Goal: Complete application form

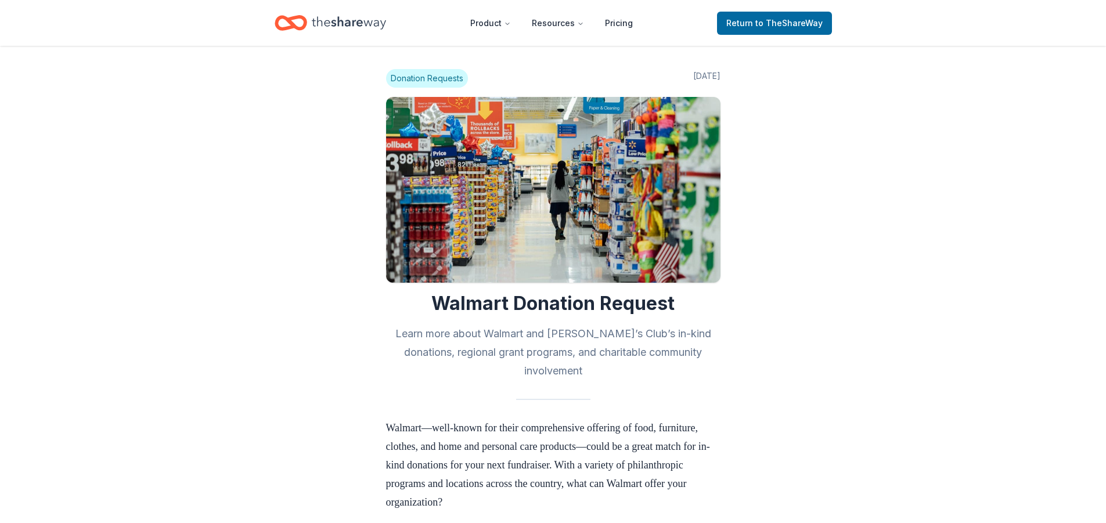
scroll to position [697, 0]
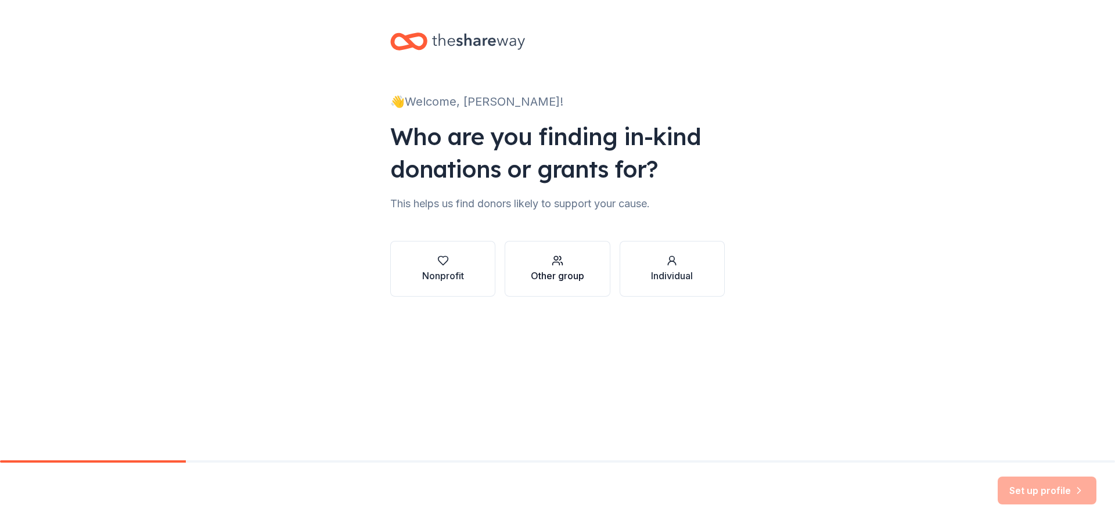
click at [573, 281] on div "Other group" at bounding box center [557, 276] width 53 height 14
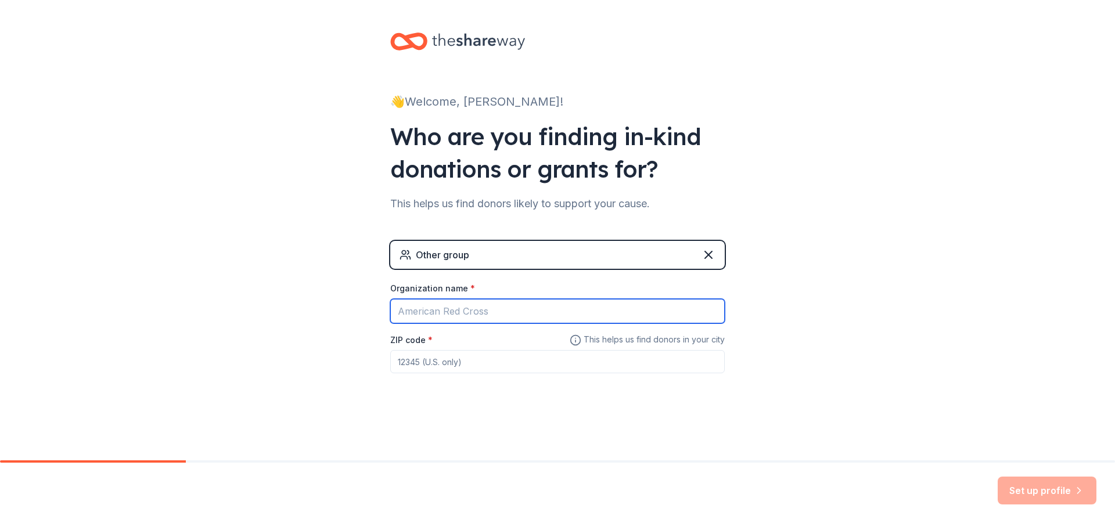
click at [476, 314] on input "Organization name *" at bounding box center [557, 311] width 335 height 24
type input "Hospitality Health Er- Galveston"
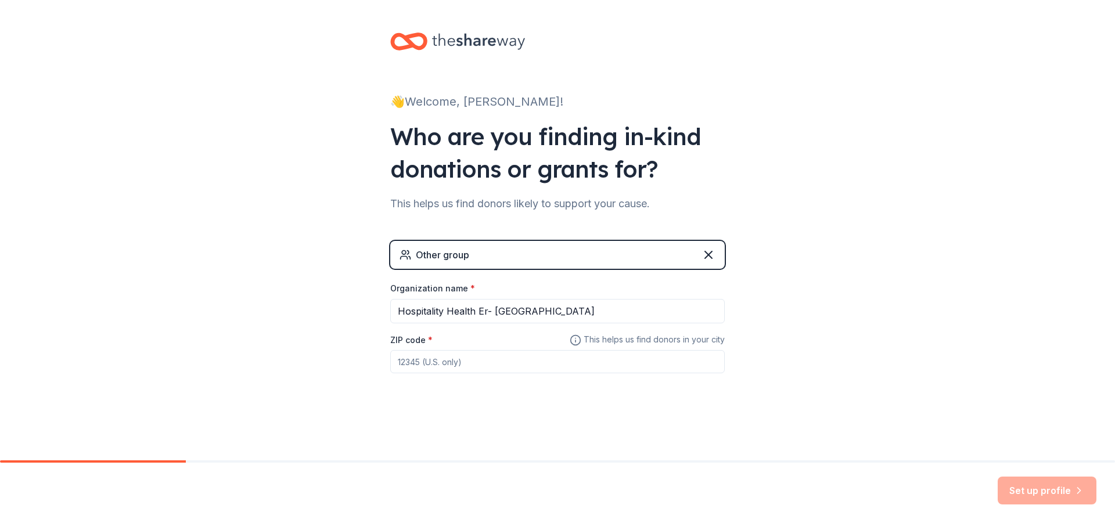
click at [443, 367] on input "ZIP code *" at bounding box center [557, 361] width 335 height 23
type input "77550"
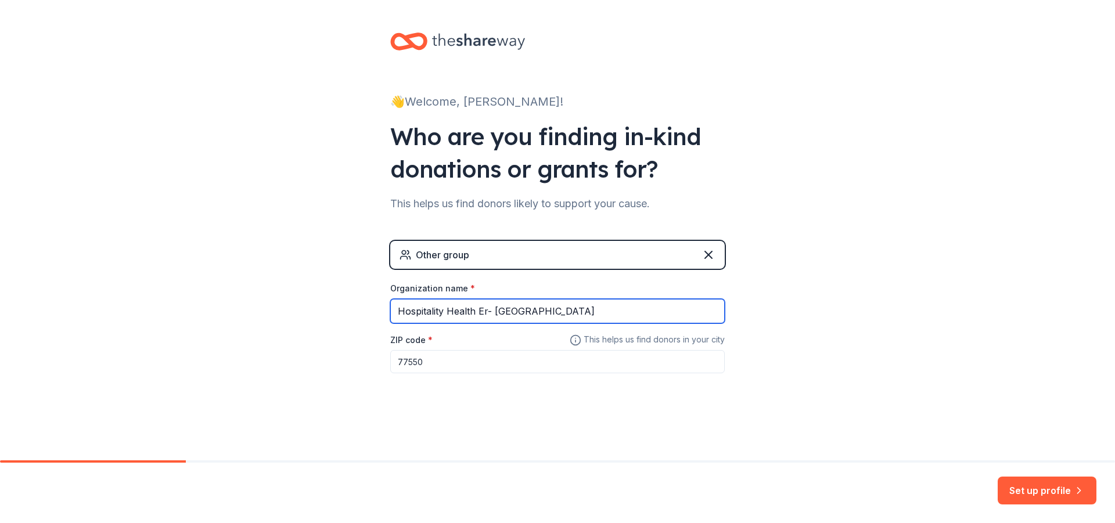
drag, startPoint x: 540, startPoint y: 307, endPoint x: 484, endPoint y: 323, distance: 58.5
click at [484, 323] on input "Hospitality Health Er- Galveston" at bounding box center [557, 311] width 335 height 24
type input "Hospitality Health ER"
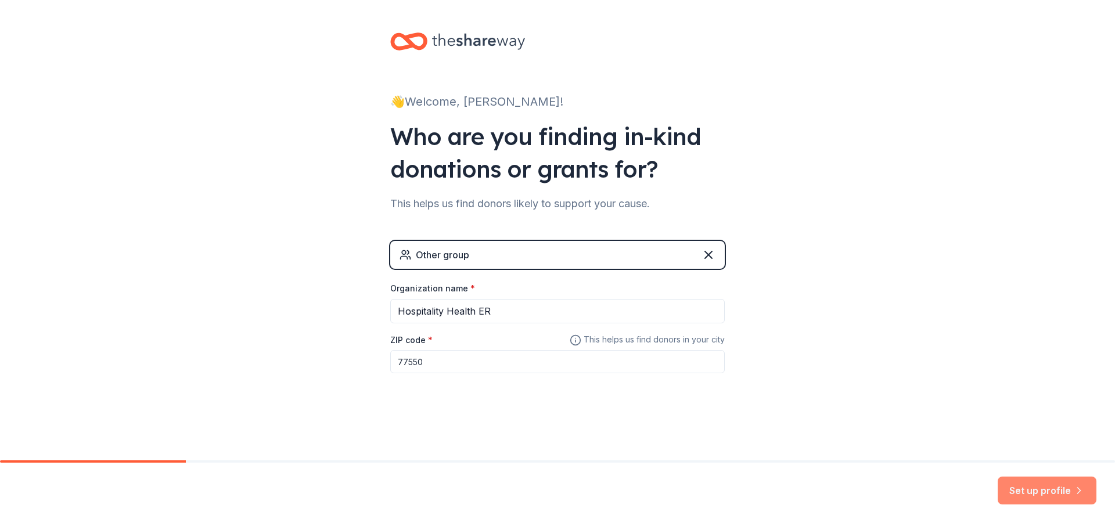
click at [1027, 487] on button "Set up profile" at bounding box center [1047, 491] width 99 height 28
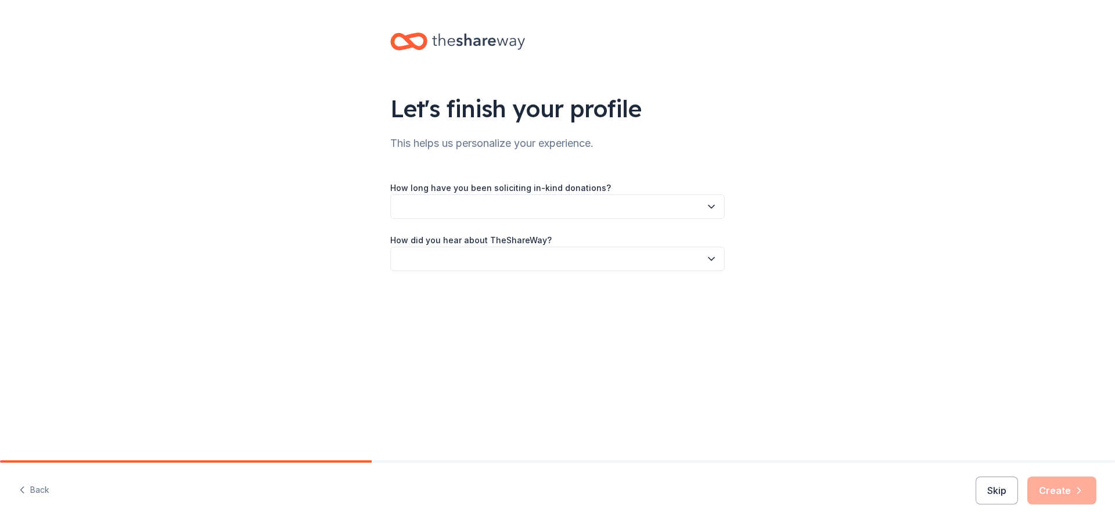
click at [483, 211] on button "button" at bounding box center [557, 207] width 335 height 24
click at [483, 238] on div "This is my first time!" at bounding box center [557, 238] width 329 height 23
click at [475, 261] on button "button" at bounding box center [557, 259] width 335 height 24
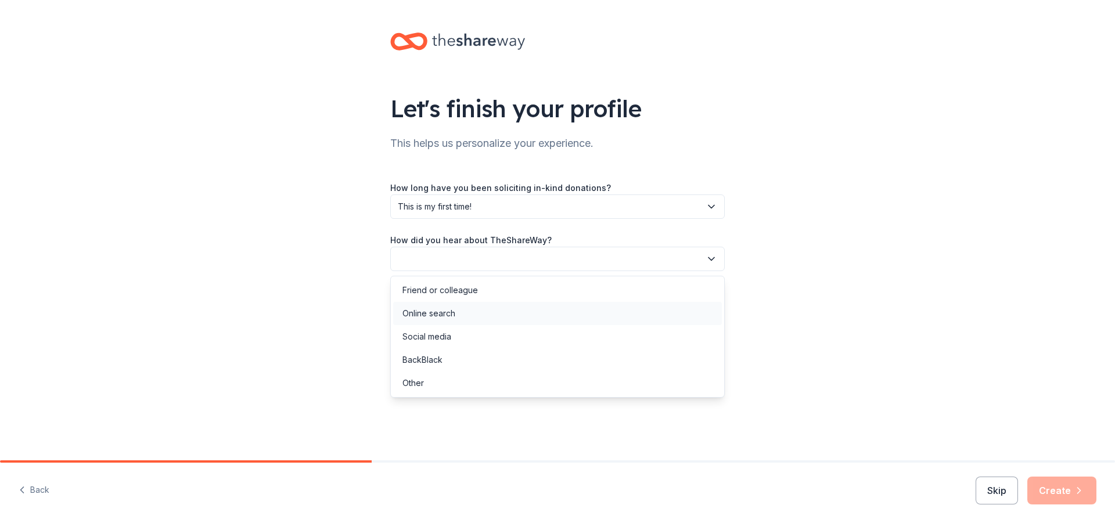
click at [483, 309] on div "Online search" at bounding box center [557, 313] width 329 height 23
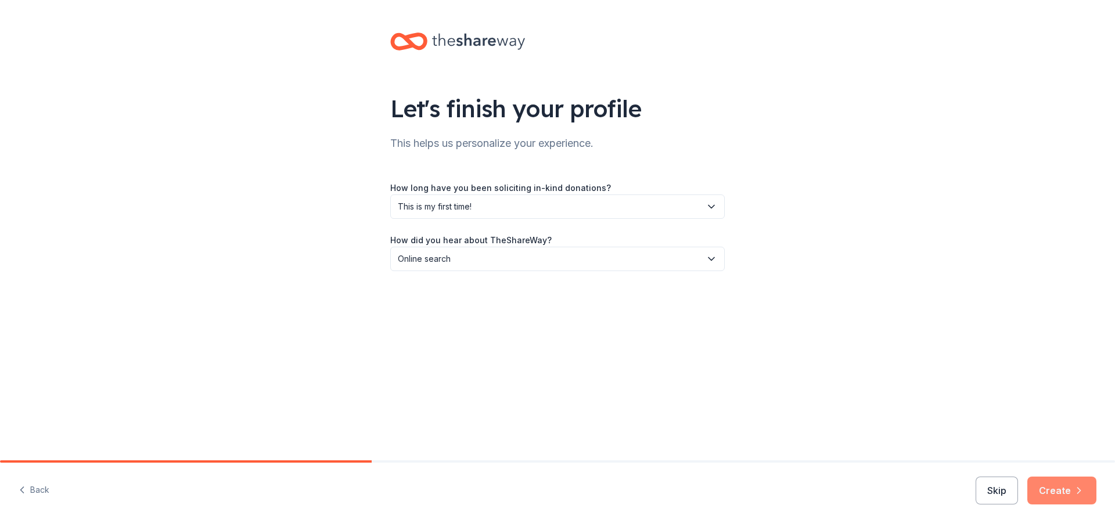
click at [1072, 502] on button "Create" at bounding box center [1061, 491] width 69 height 28
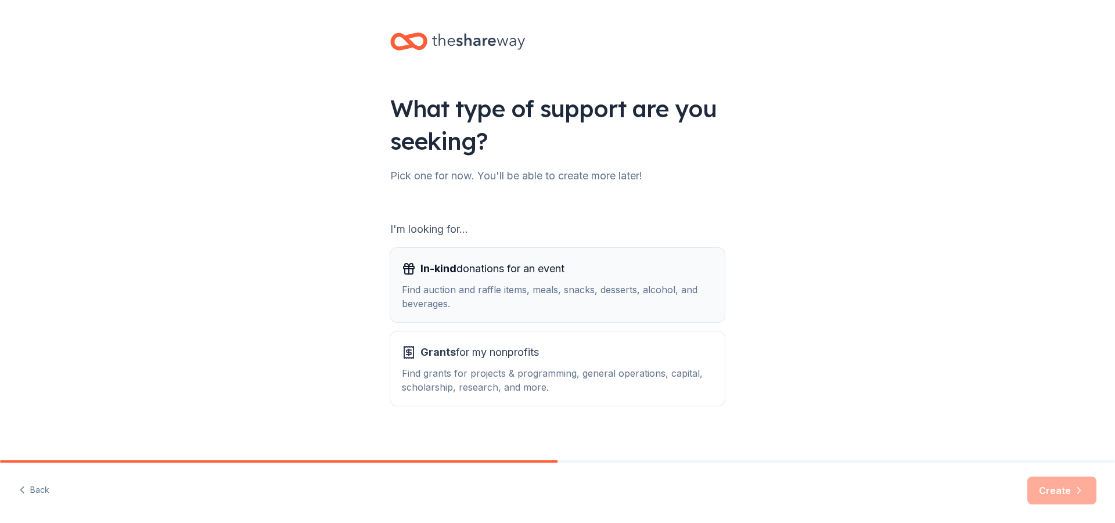
click at [514, 307] on div "Find auction and raffle items, meals, snacks, desserts, alcohol, and beverages." at bounding box center [557, 297] width 311 height 28
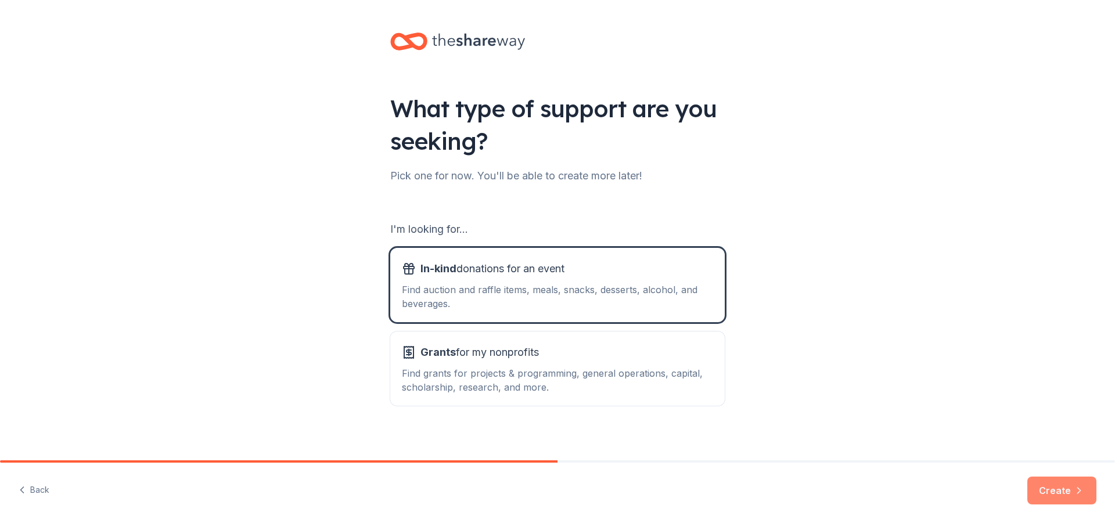
click at [1051, 494] on button "Create" at bounding box center [1061, 491] width 69 height 28
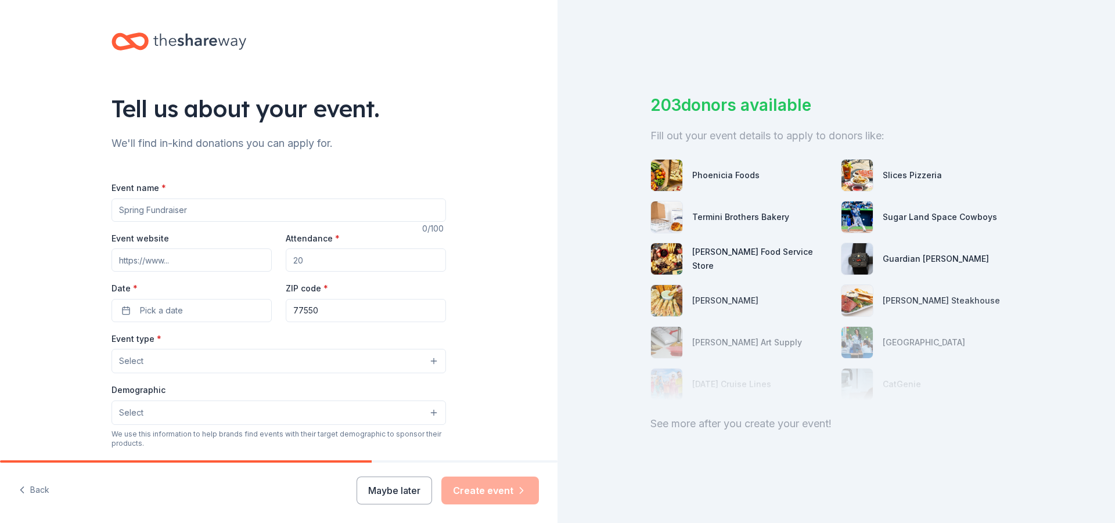
click at [197, 203] on input "Event name *" at bounding box center [279, 210] width 335 height 23
type input "Teacher Appreciation- Back to School"
click at [170, 260] on input "Event website" at bounding box center [192, 260] width 160 height 23
click at [330, 259] on input "Attendance *" at bounding box center [366, 260] width 160 height 23
click at [312, 263] on input "Attendance *" at bounding box center [366, 260] width 160 height 23
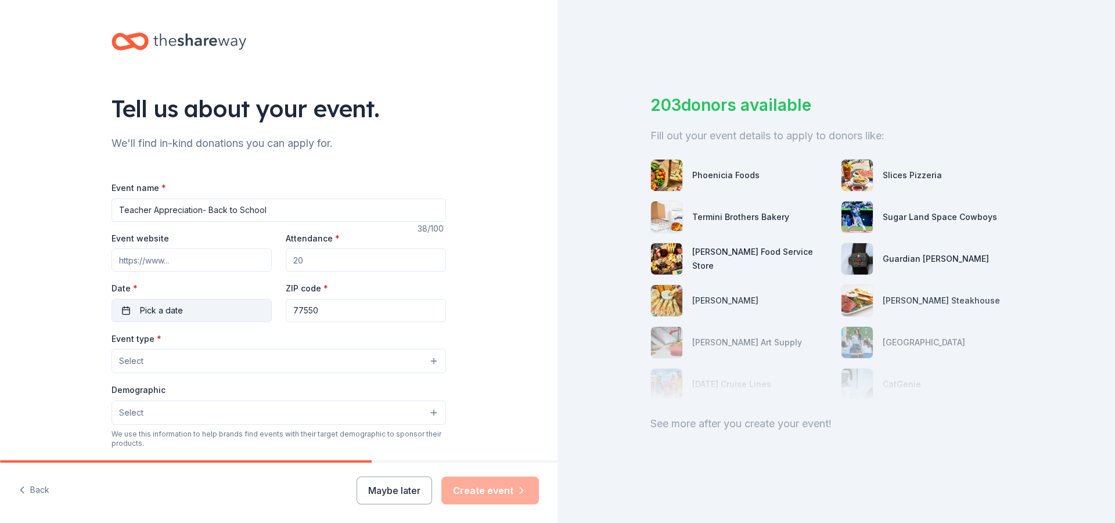
click at [182, 316] on button "Pick a date" at bounding box center [192, 310] width 160 height 23
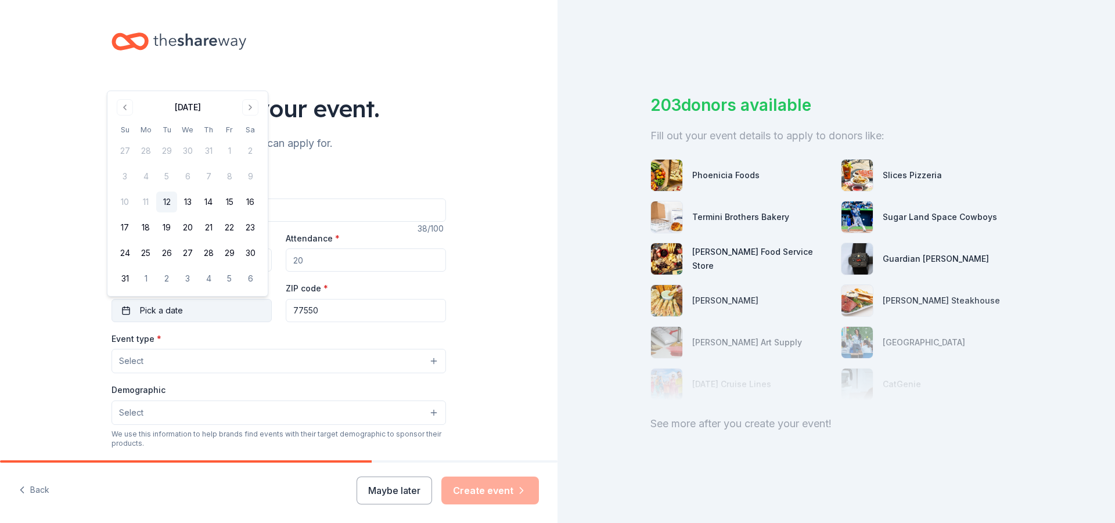
click at [182, 316] on button "Pick a date" at bounding box center [192, 310] width 160 height 23
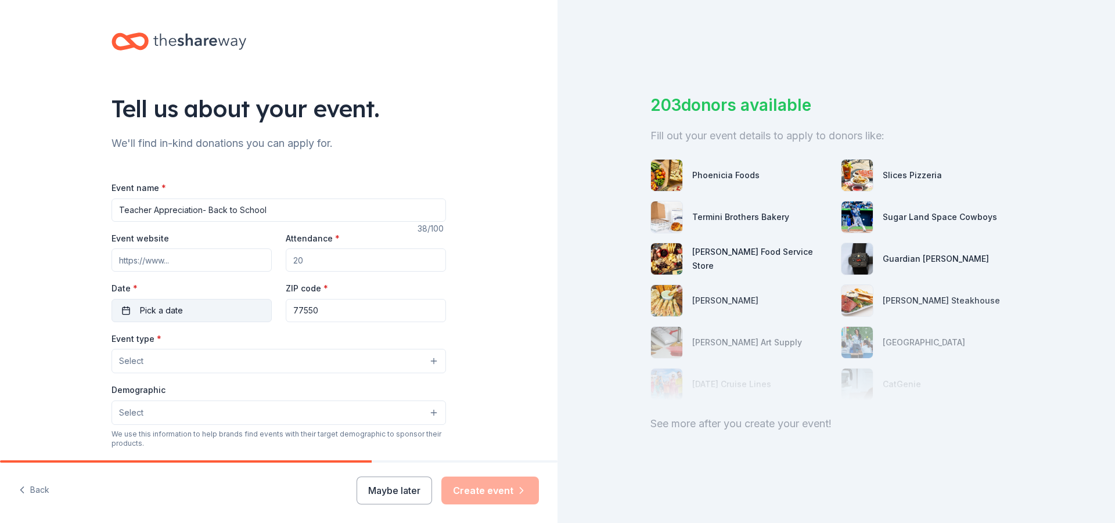
click at [182, 316] on button "Pick a date" at bounding box center [192, 310] width 160 height 23
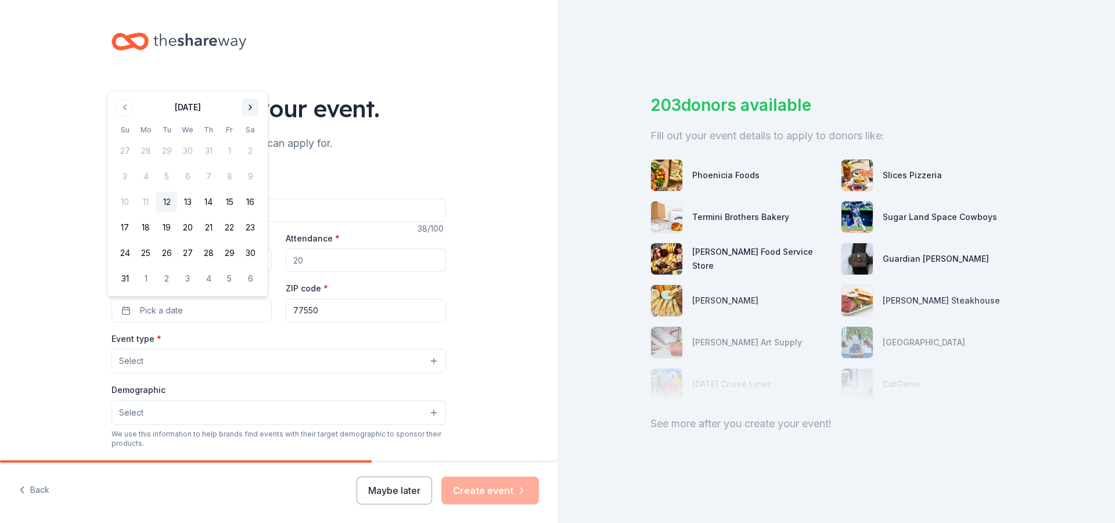
click at [250, 103] on button "Go to next month" at bounding box center [250, 107] width 16 height 16
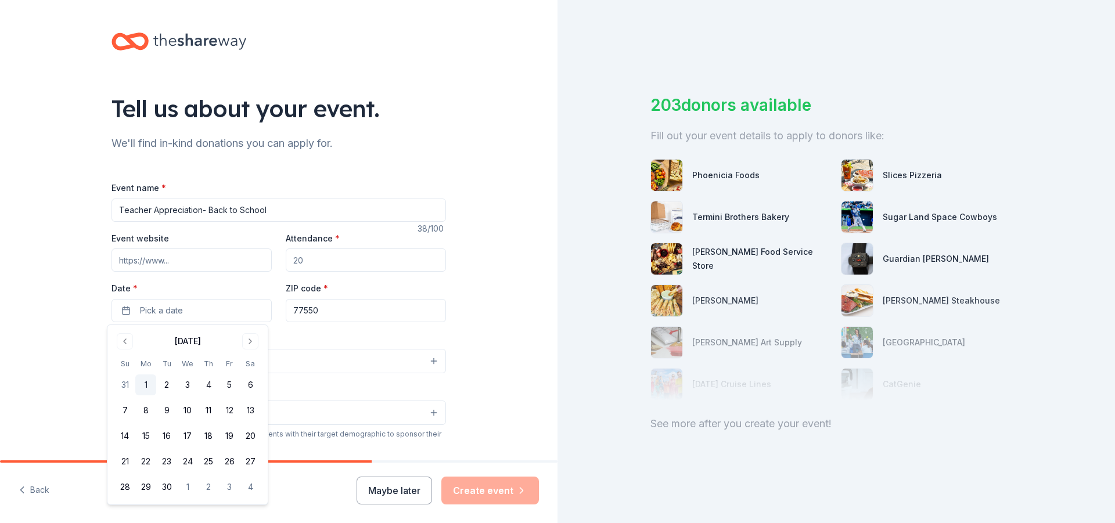
click at [150, 384] on button "1" at bounding box center [145, 385] width 21 height 21
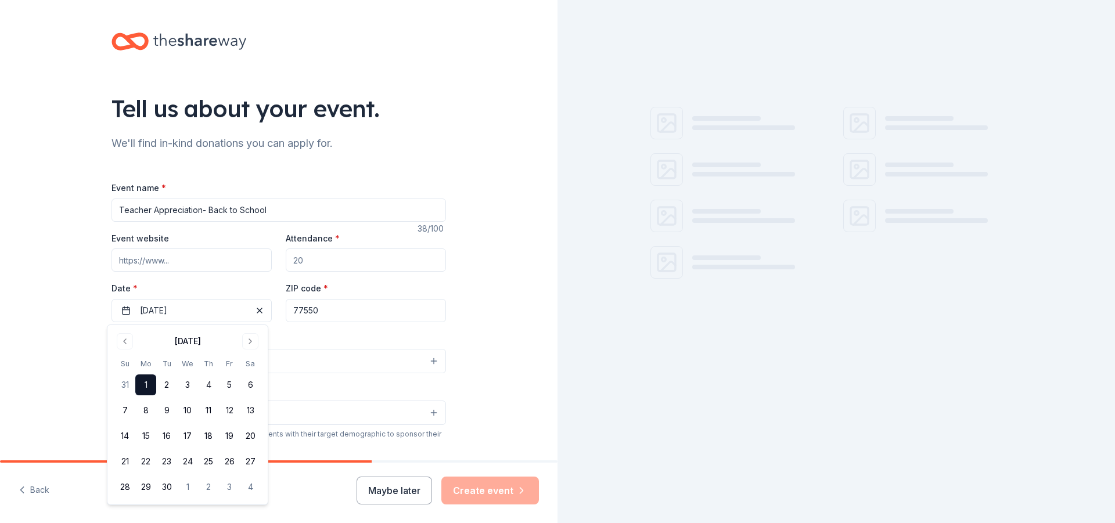
click at [329, 312] on input "77550" at bounding box center [366, 310] width 160 height 23
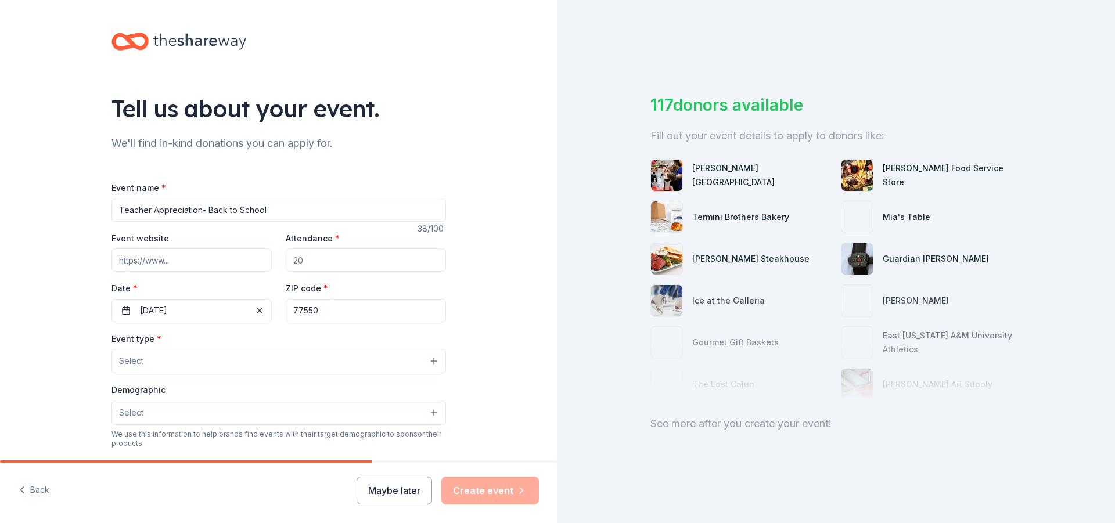
click at [164, 371] on button "Select" at bounding box center [279, 361] width 335 height 24
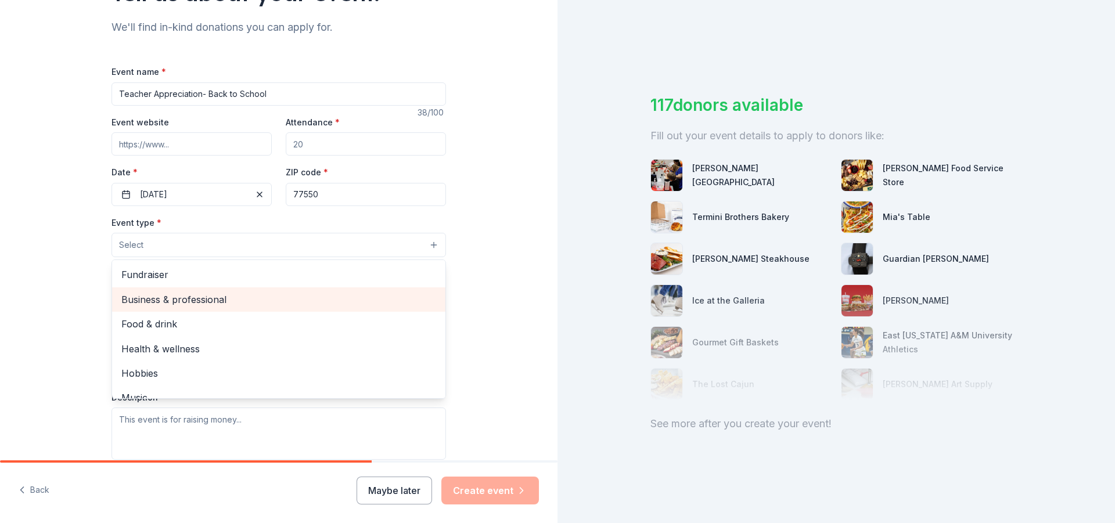
click at [221, 304] on span "Business & professional" at bounding box center [278, 299] width 315 height 15
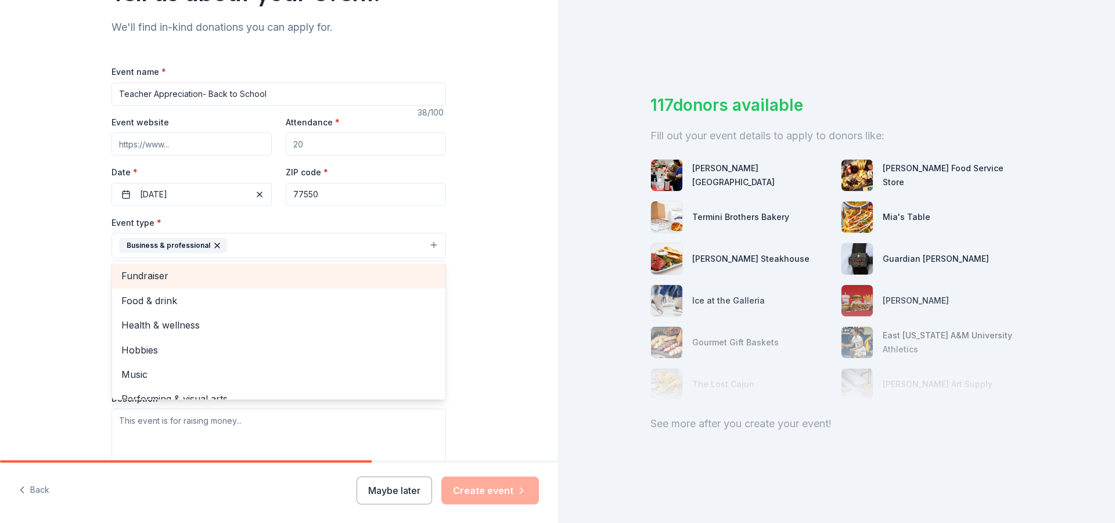
click at [235, 279] on span "Fundraiser" at bounding box center [278, 275] width 315 height 15
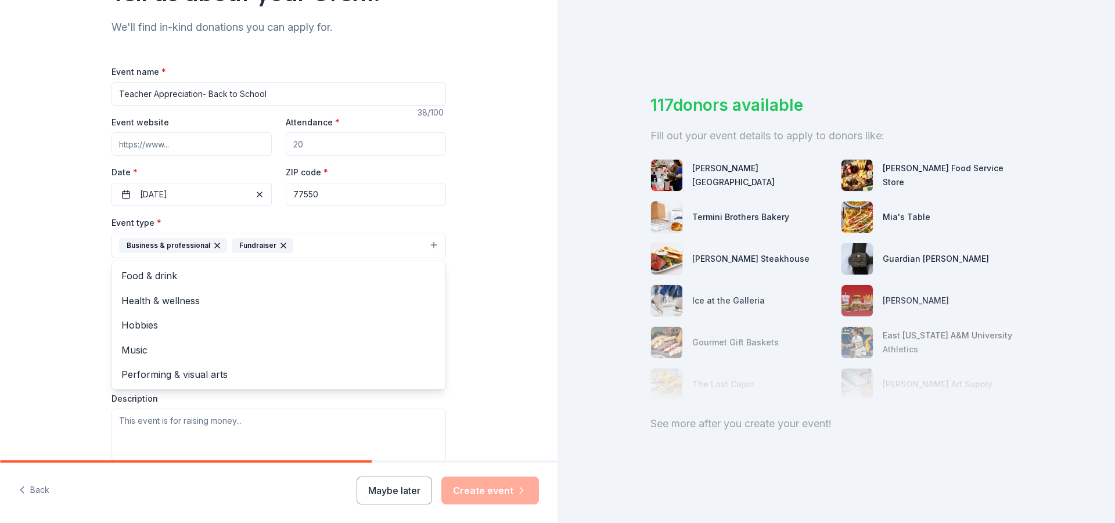
click at [527, 312] on div "Tell us about your event. We'll find in-kind donations you can apply for. Event…" at bounding box center [279, 271] width 558 height 774
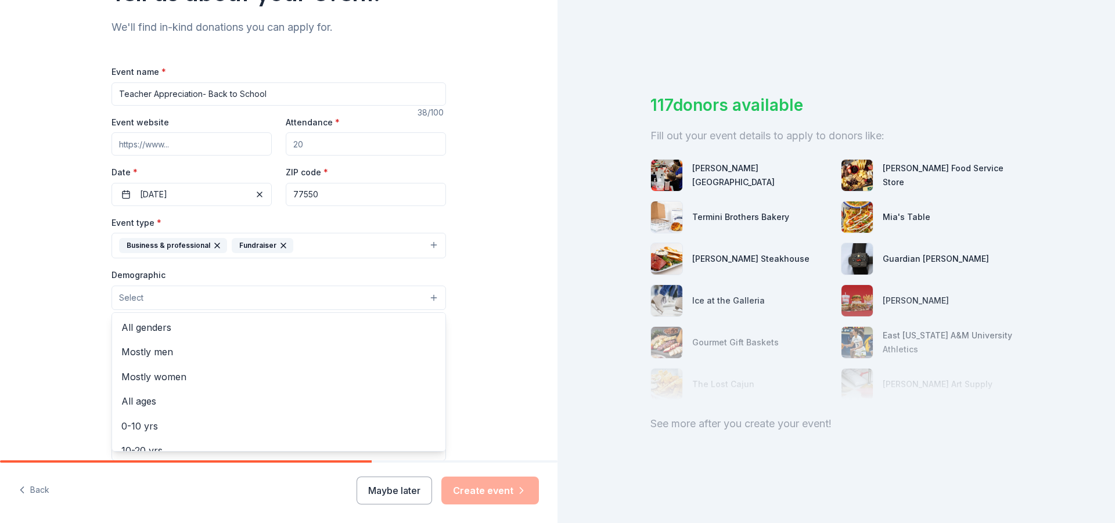
click at [164, 291] on button "Select" at bounding box center [279, 298] width 335 height 24
click at [167, 328] on span "All genders" at bounding box center [278, 327] width 315 height 15
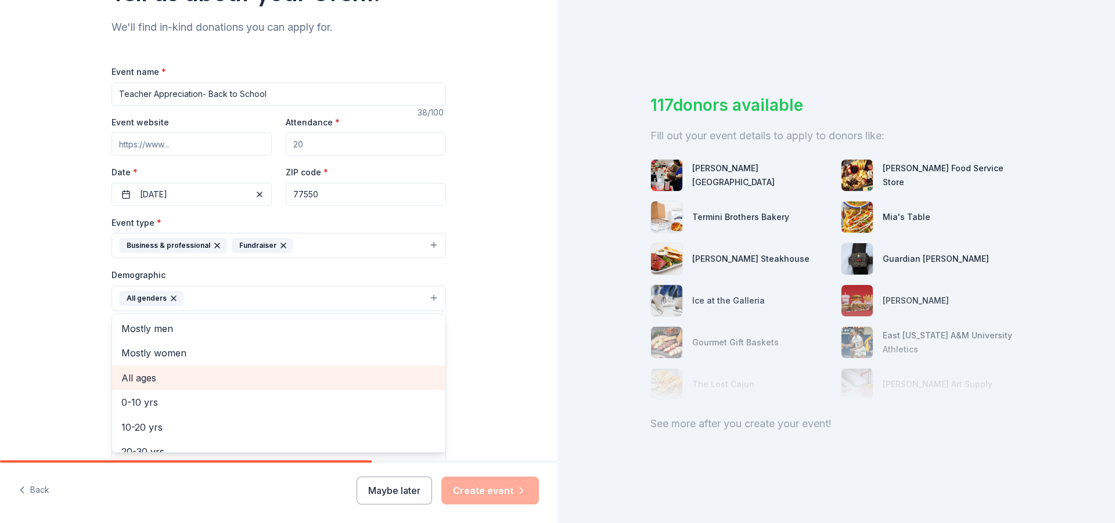
scroll to position [58, 0]
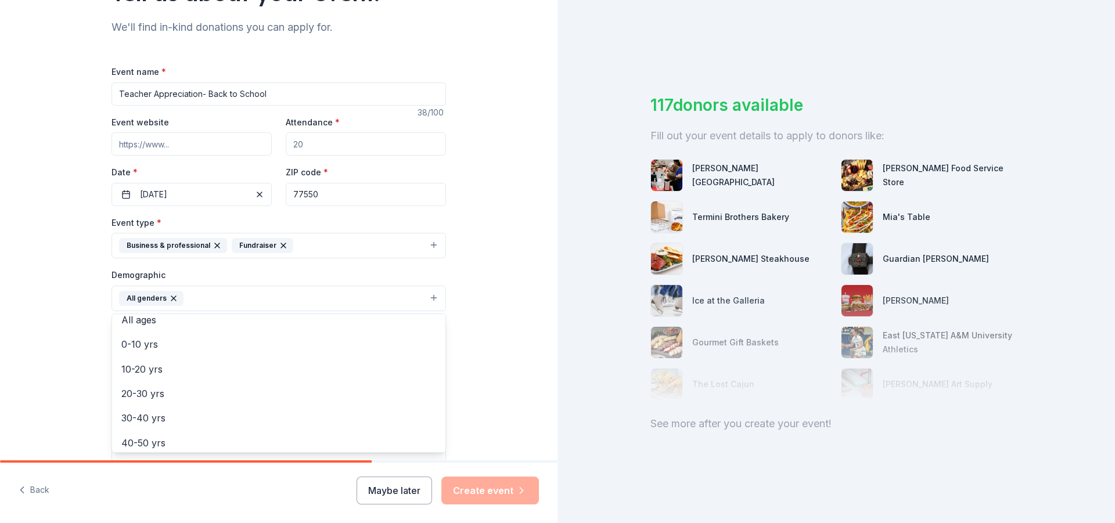
click at [525, 343] on div "Tell us about your event. We'll find in-kind donations you can apply for. Event…" at bounding box center [279, 271] width 558 height 775
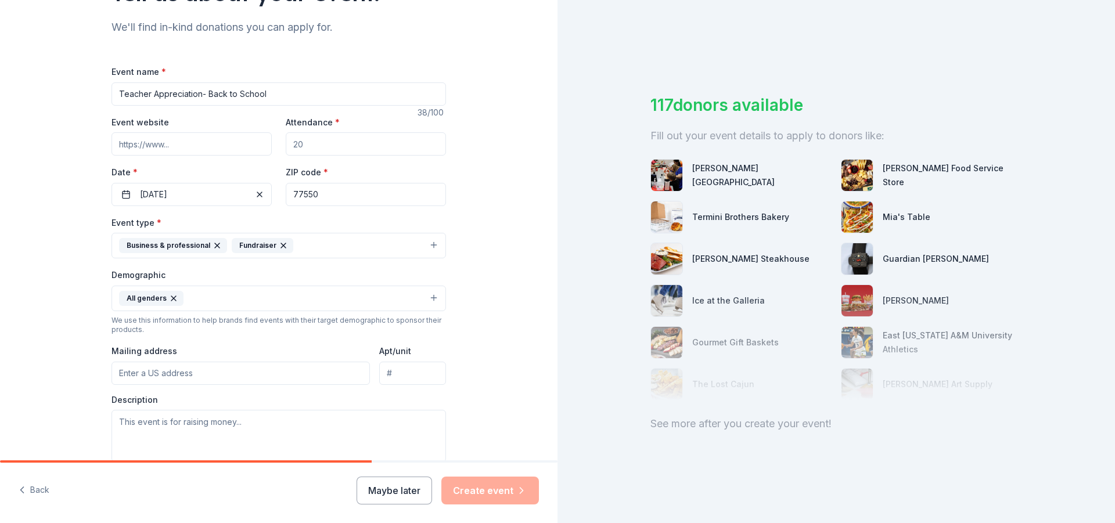
click at [221, 308] on button "All genders" at bounding box center [279, 299] width 335 height 26
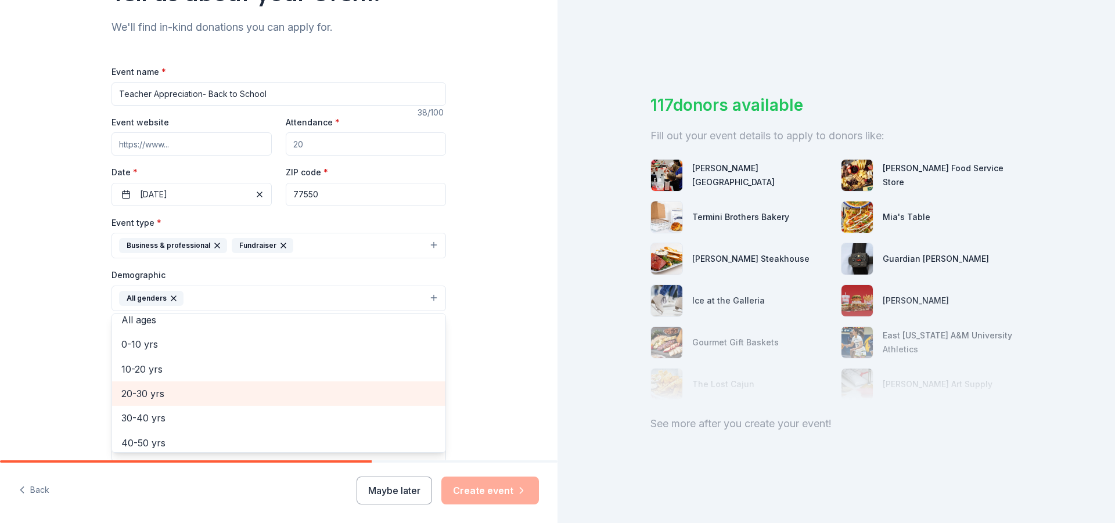
click at [168, 394] on span "20-30 yrs" at bounding box center [278, 393] width 315 height 15
click at [159, 394] on span "30-40 yrs" at bounding box center [278, 393] width 315 height 15
click at [156, 395] on span "40-50 yrs" at bounding box center [278, 393] width 315 height 15
click at [156, 398] on span "50-60 yrs" at bounding box center [278, 393] width 315 height 15
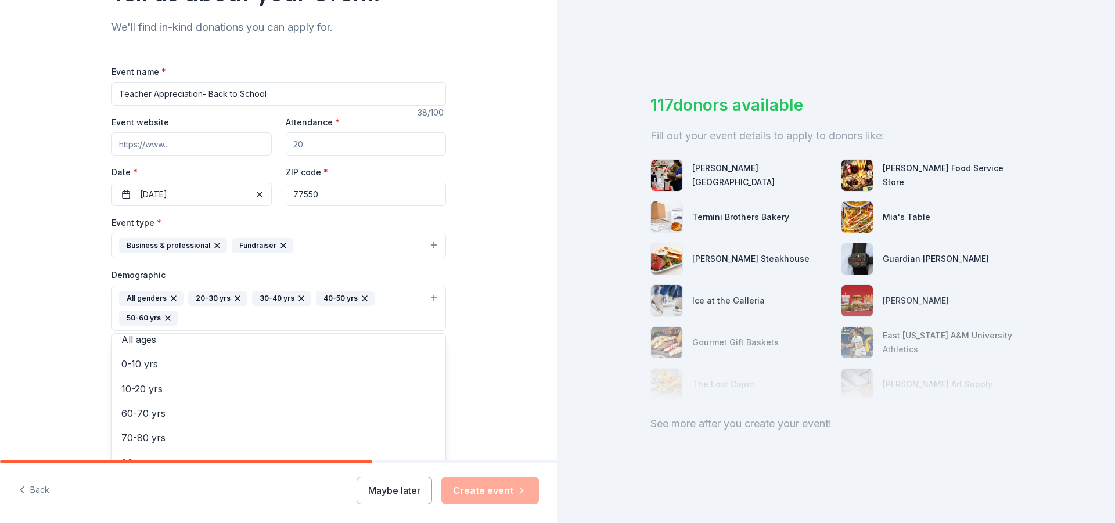
click at [479, 326] on div "Tell us about your event. We'll find in-kind donations you can apply for. Event…" at bounding box center [279, 281] width 558 height 795
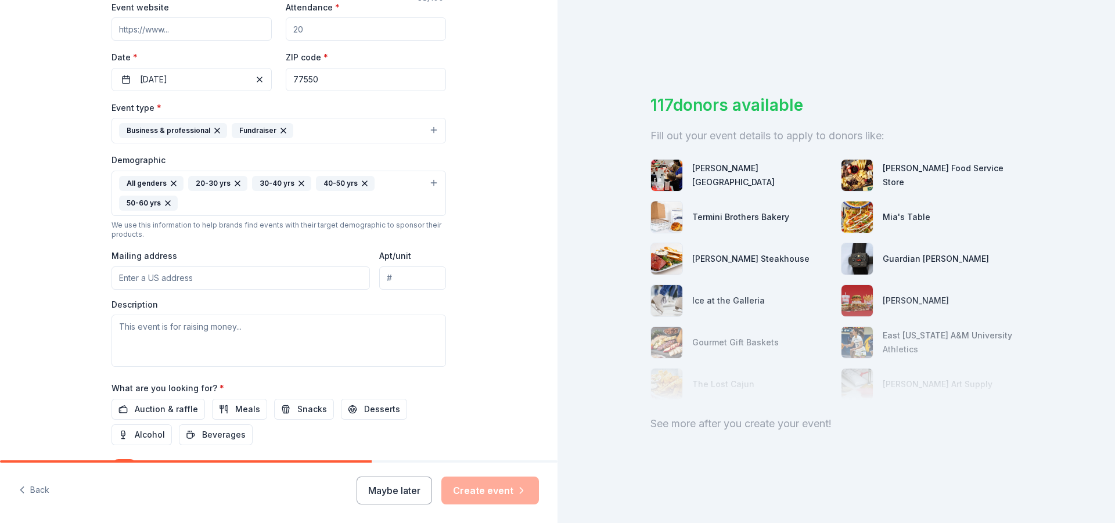
scroll to position [232, 0]
click at [188, 278] on input "Mailing address" at bounding box center [241, 276] width 258 height 23
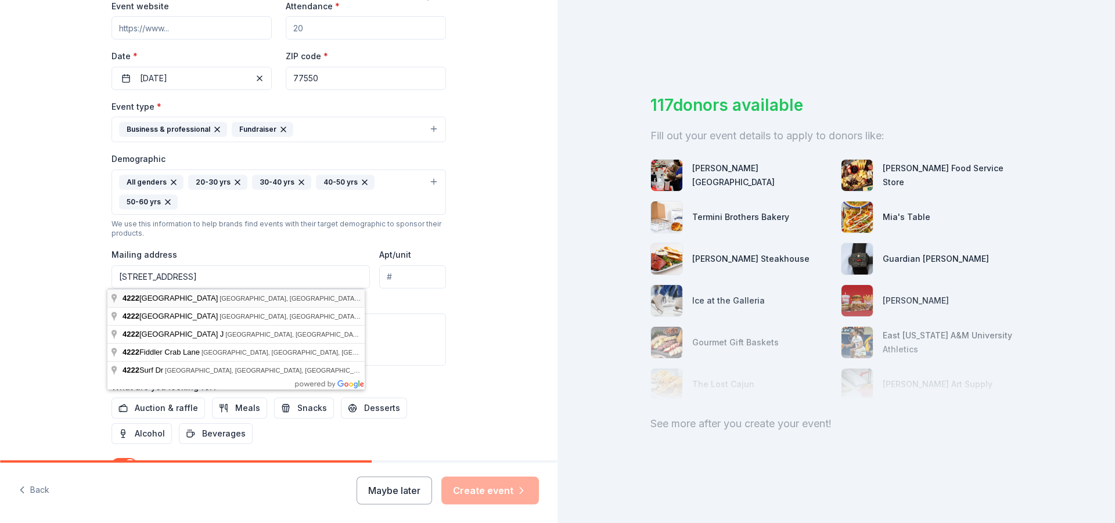
type input "4222 Seawall Boulevard, Galveston, TX, 77550"
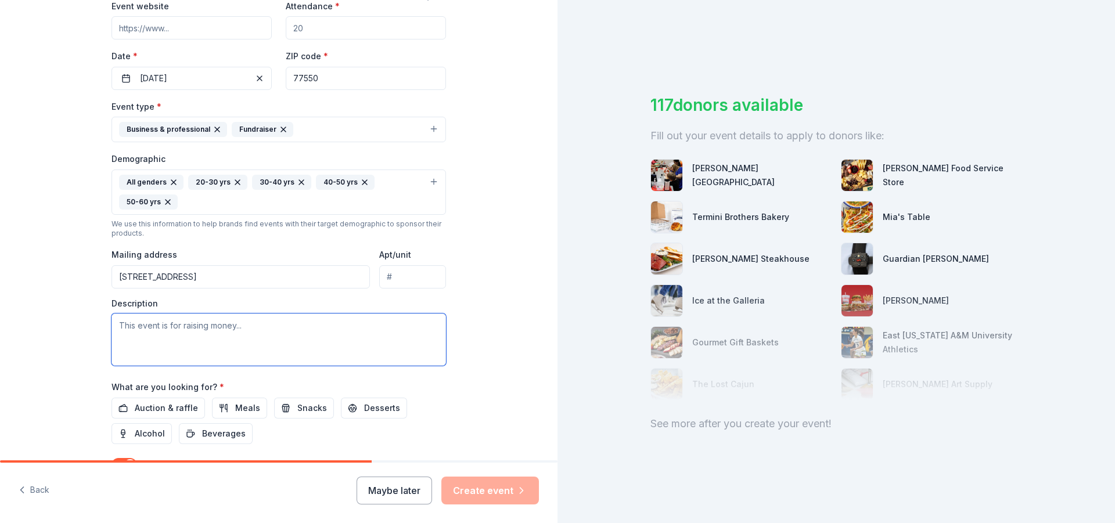
click at [137, 330] on textarea at bounding box center [279, 340] width 335 height 52
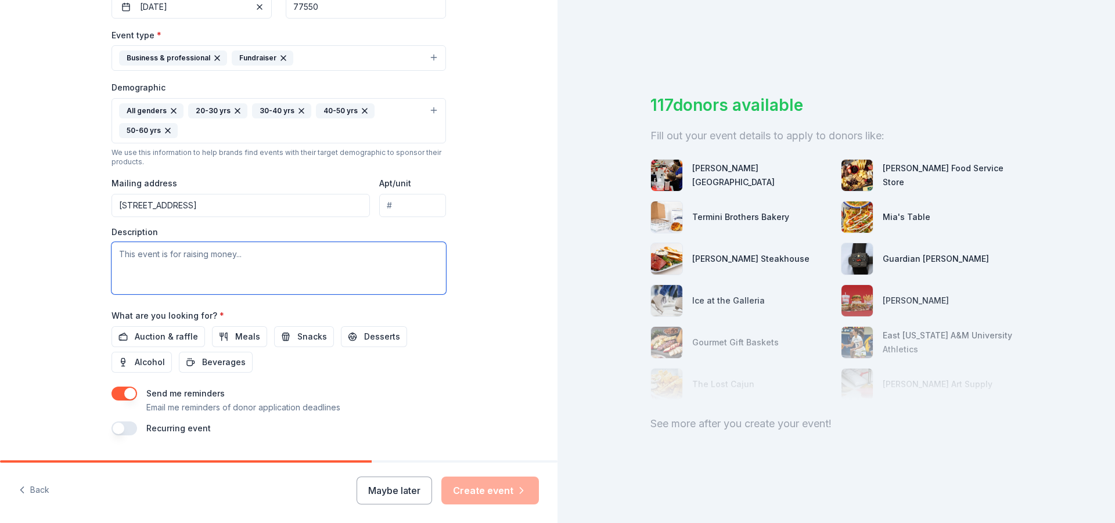
scroll to position [276, 0]
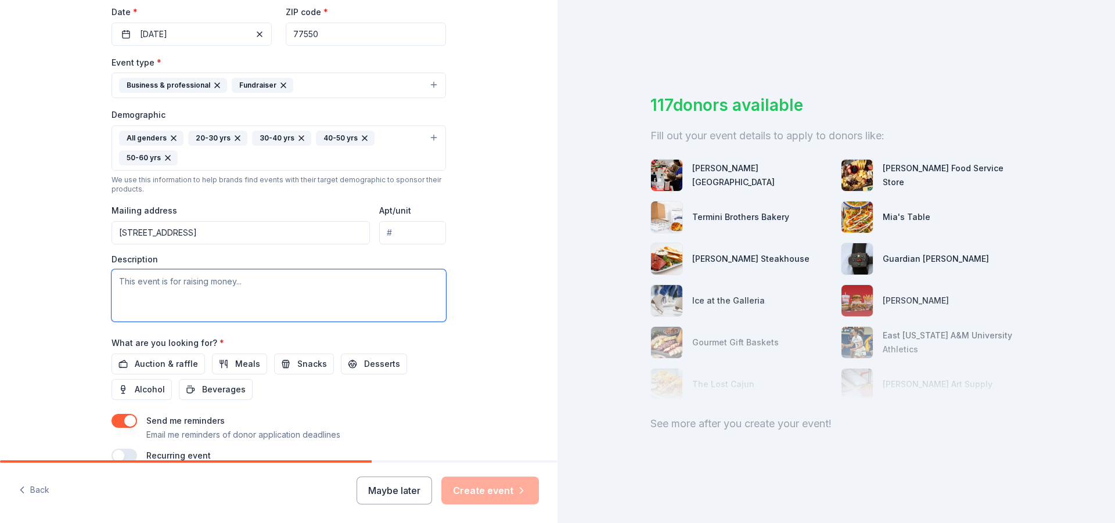
paste textarea "Dear Reader, On behalf of Hospitality Health ER – Galveston, we hope this messa…"
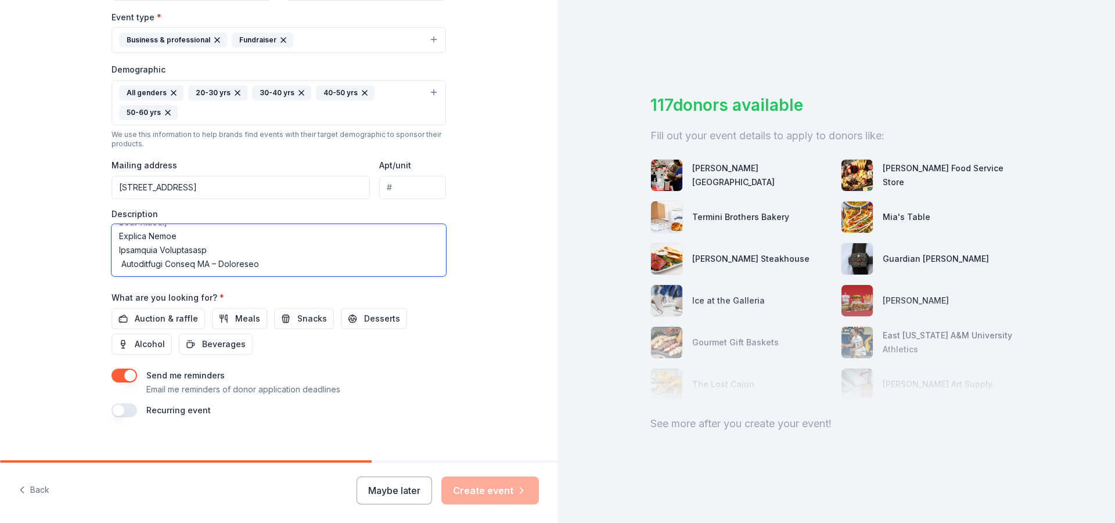
scroll to position [335, 0]
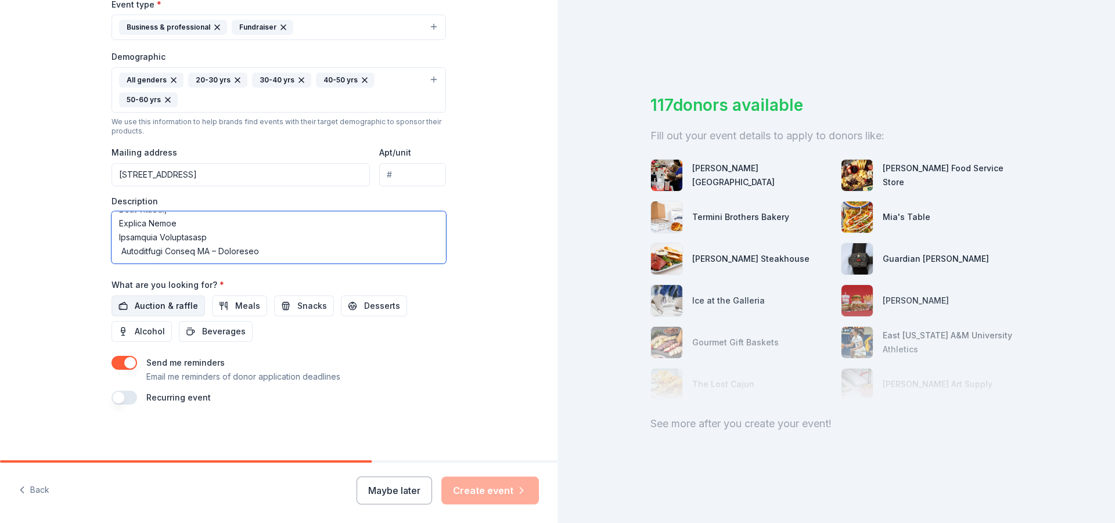
type textarea "Dear Reader, On behalf of Hospitality Health ER – Galveston, we hope this messa…"
click at [165, 307] on span "Auction & raffle" at bounding box center [166, 306] width 63 height 14
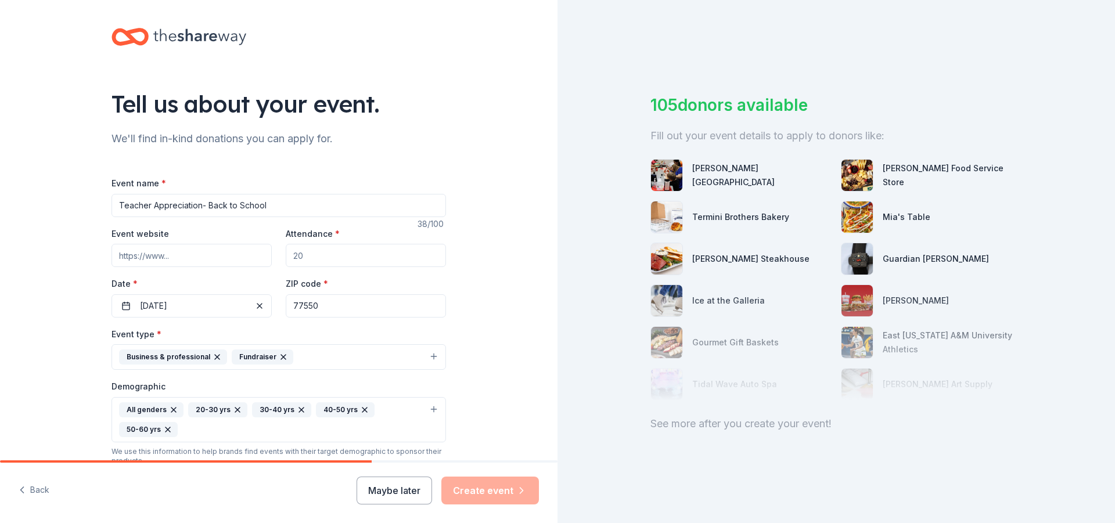
scroll to position [0, 0]
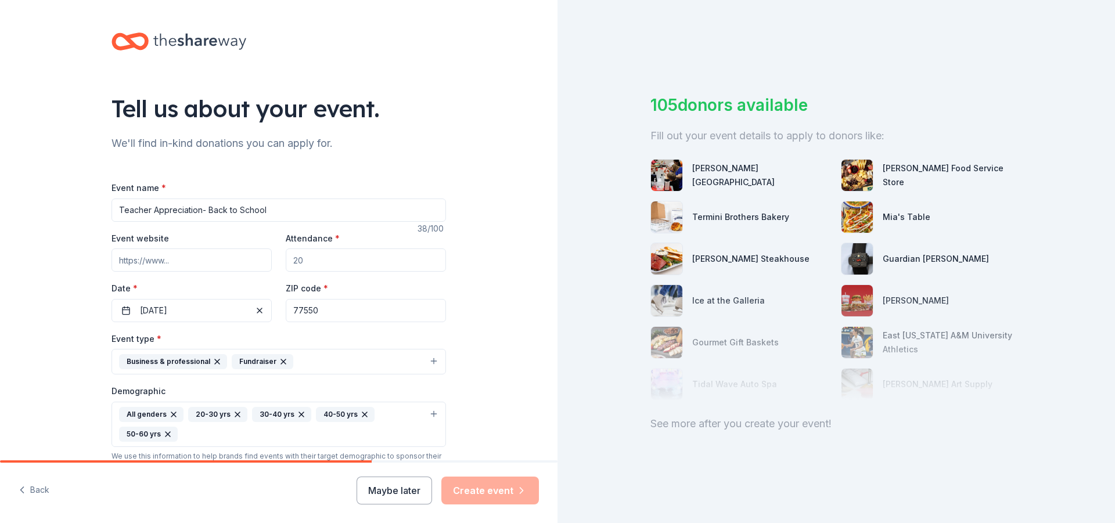
click at [180, 265] on input "Event website" at bounding box center [192, 260] width 160 height 23
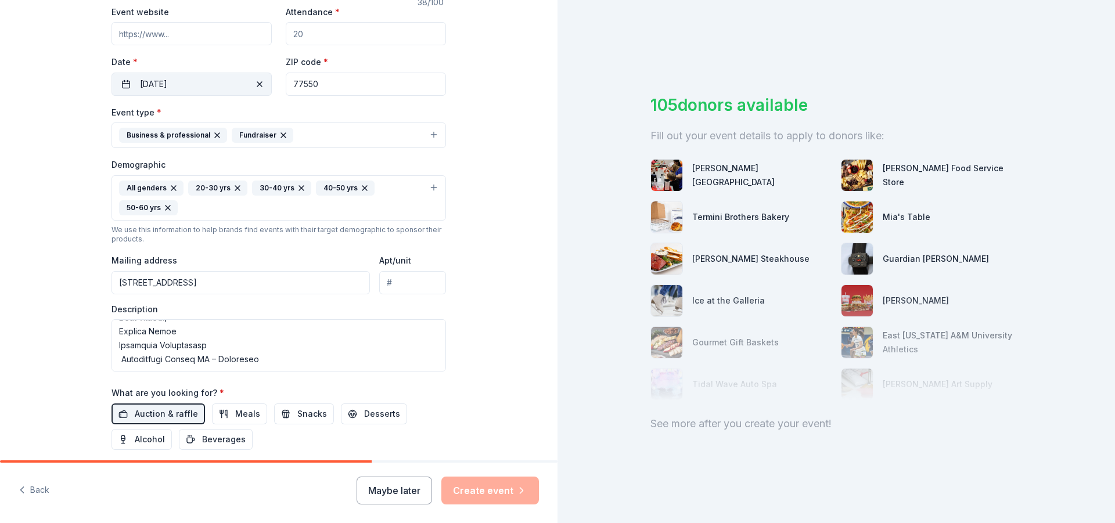
scroll to position [290, 0]
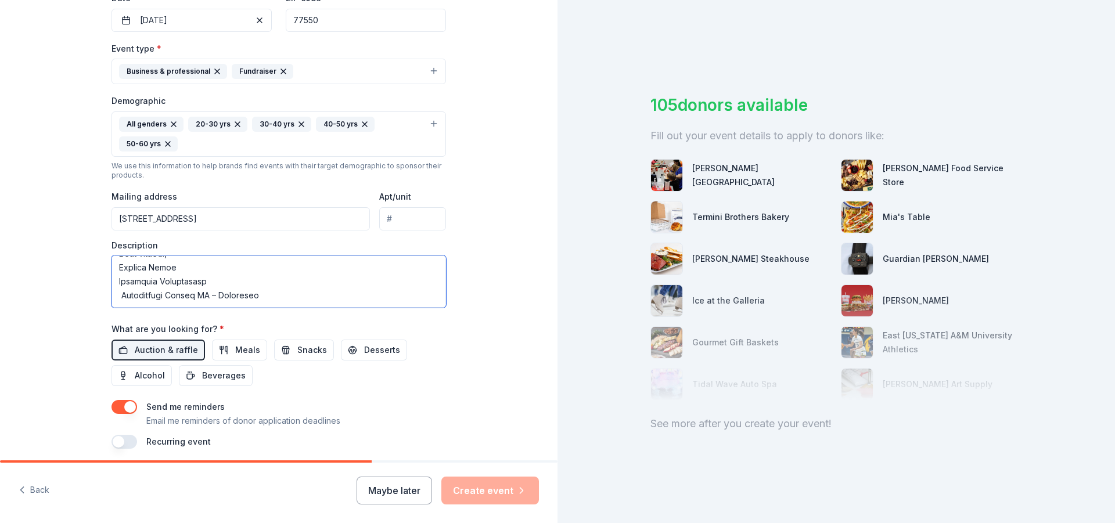
click at [278, 286] on textarea at bounding box center [279, 282] width 335 height 52
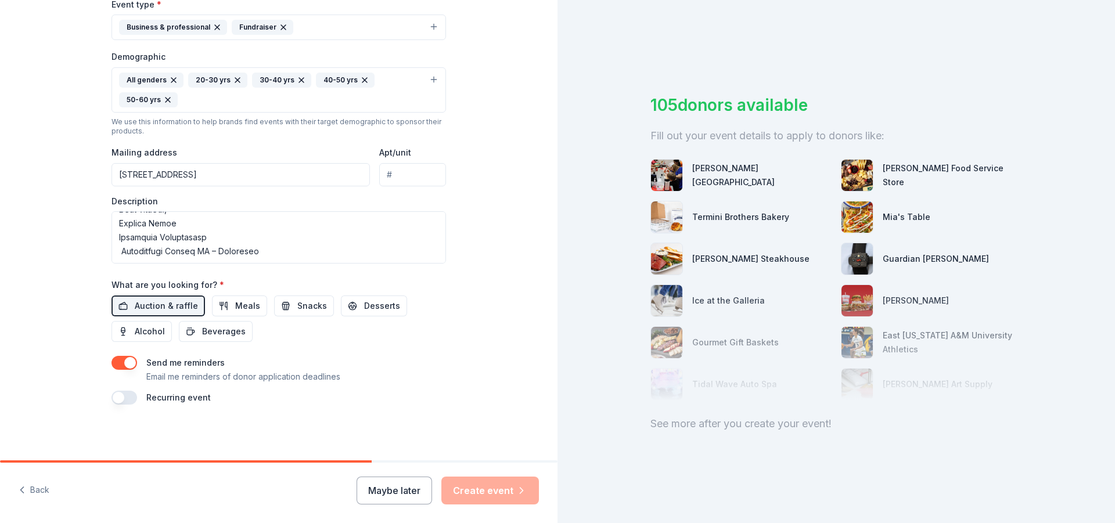
drag, startPoint x: 508, startPoint y: 485, endPoint x: 488, endPoint y: 472, distance: 23.8
click at [508, 485] on div "Maybe later Create event" at bounding box center [448, 491] width 182 height 28
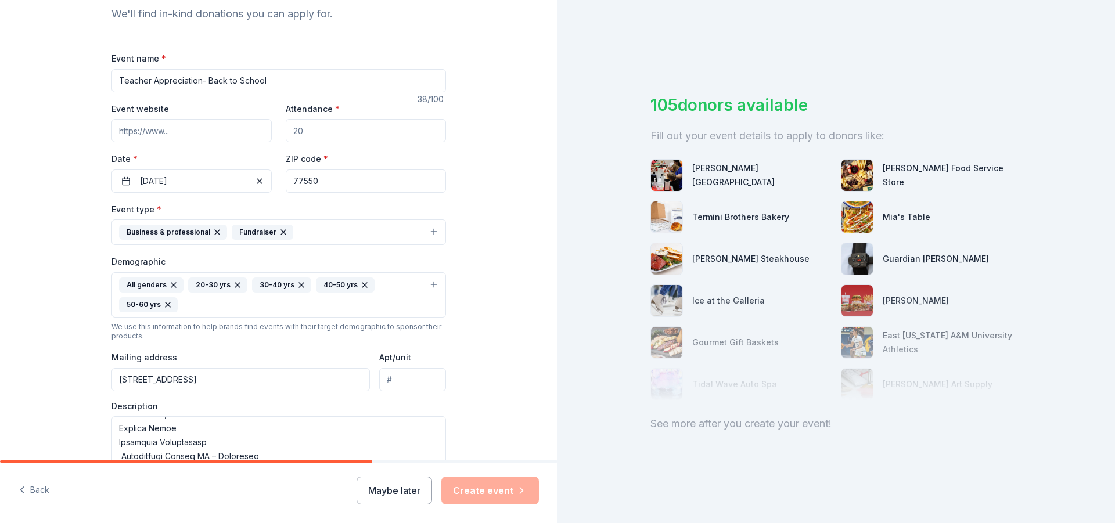
scroll to position [102, 0]
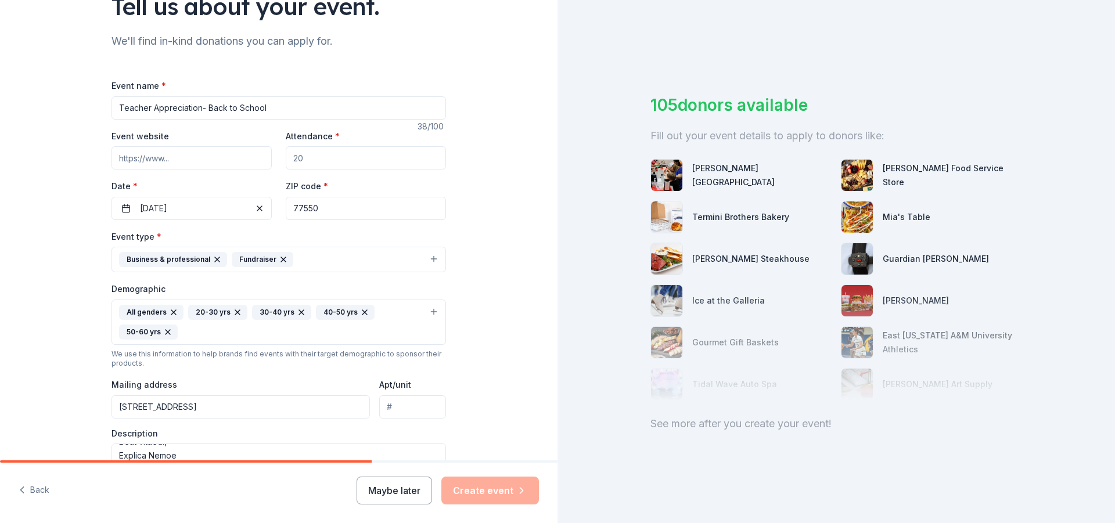
click at [200, 161] on input "Event website" at bounding box center [192, 157] width 160 height 23
click at [276, 100] on input "Teacher Appreciation- Back to School" at bounding box center [279, 107] width 335 height 23
click at [177, 154] on input "Event website" at bounding box center [192, 157] width 160 height 23
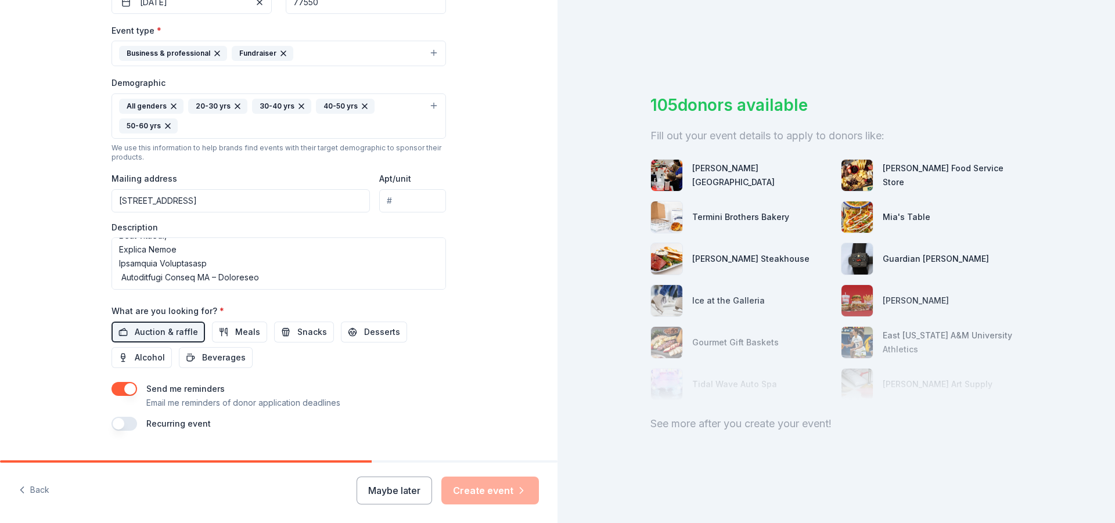
scroll to position [335, 0]
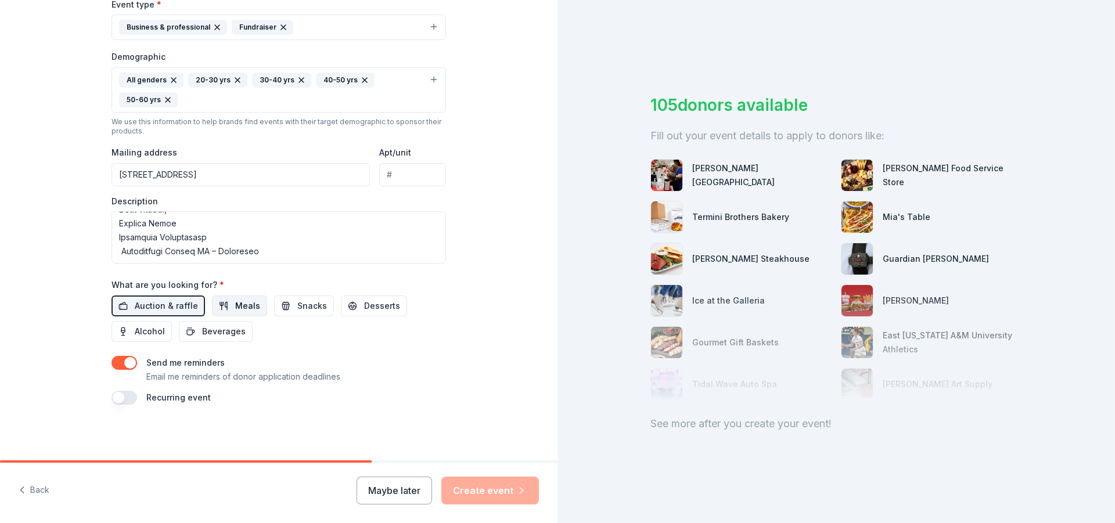
click at [225, 305] on button "Meals" at bounding box center [239, 306] width 55 height 21
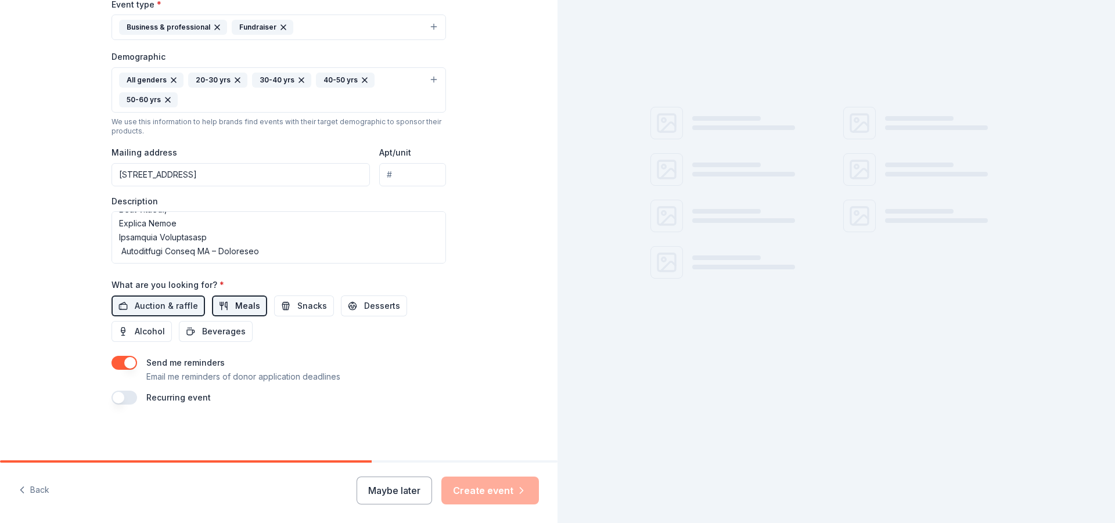
click at [250, 306] on span "Meals" at bounding box center [247, 306] width 25 height 14
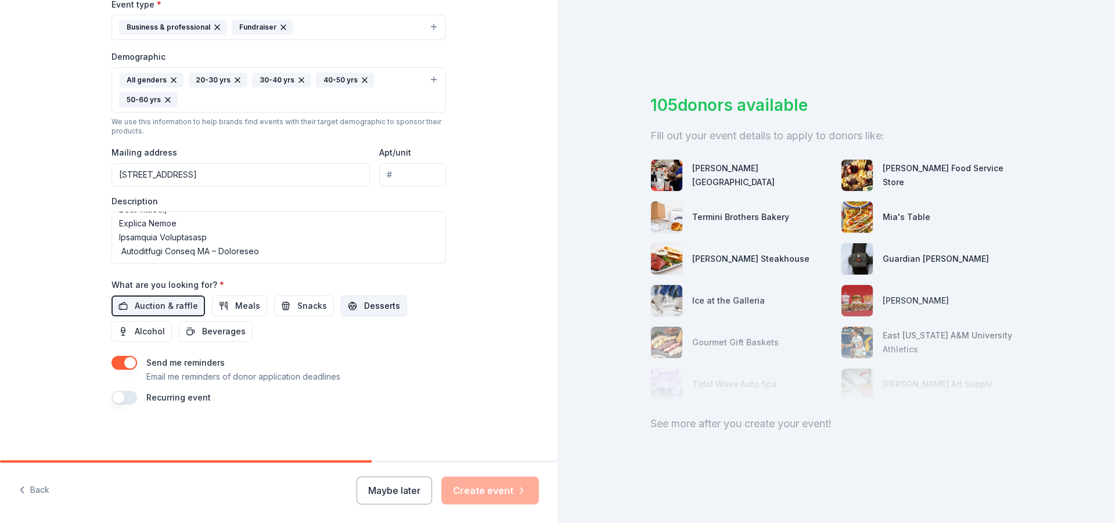
click at [369, 313] on button "Desserts" at bounding box center [374, 306] width 66 height 21
click at [365, 308] on span "Desserts" at bounding box center [382, 306] width 36 height 14
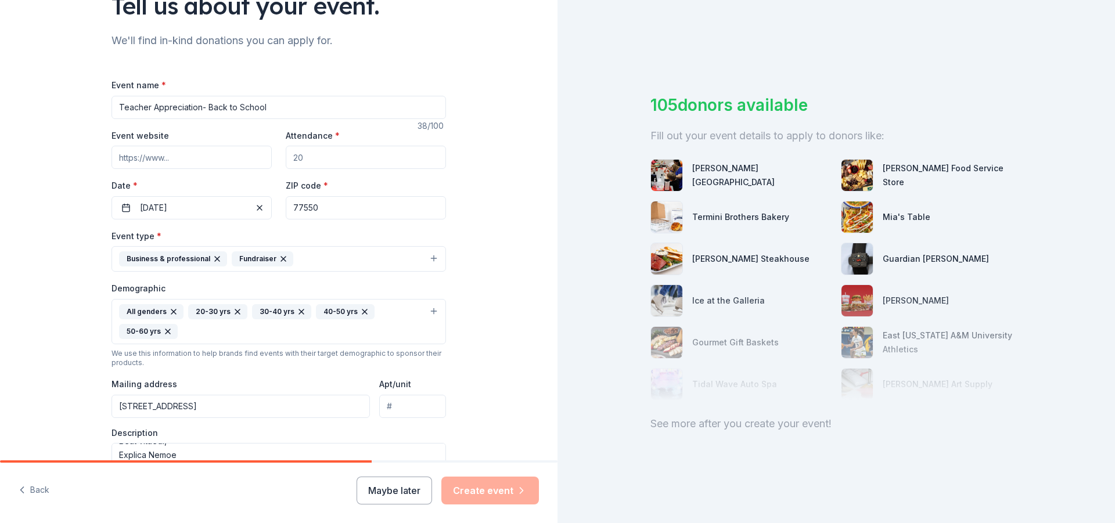
scroll to position [102, 0]
click at [170, 161] on input "Event website" at bounding box center [192, 157] width 160 height 23
type input "na"
drag, startPoint x: 170, startPoint y: 159, endPoint x: 26, endPoint y: 155, distance: 143.5
click at [33, 156] on div "Tell us about your event. We'll find in-kind donations you can apply for. Event…" at bounding box center [279, 295] width 558 height 795
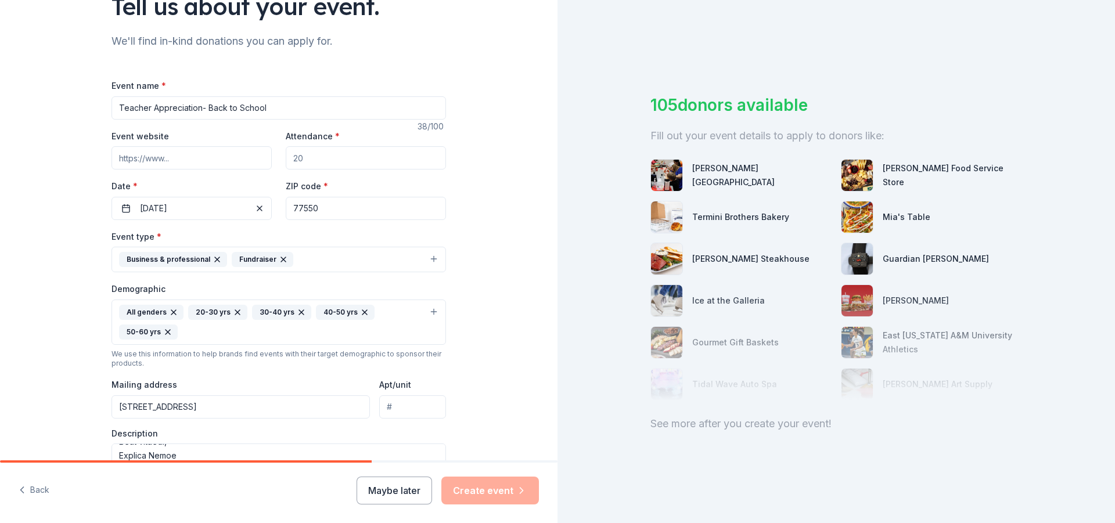
click at [323, 159] on input "Attendance *" at bounding box center [366, 157] width 160 height 23
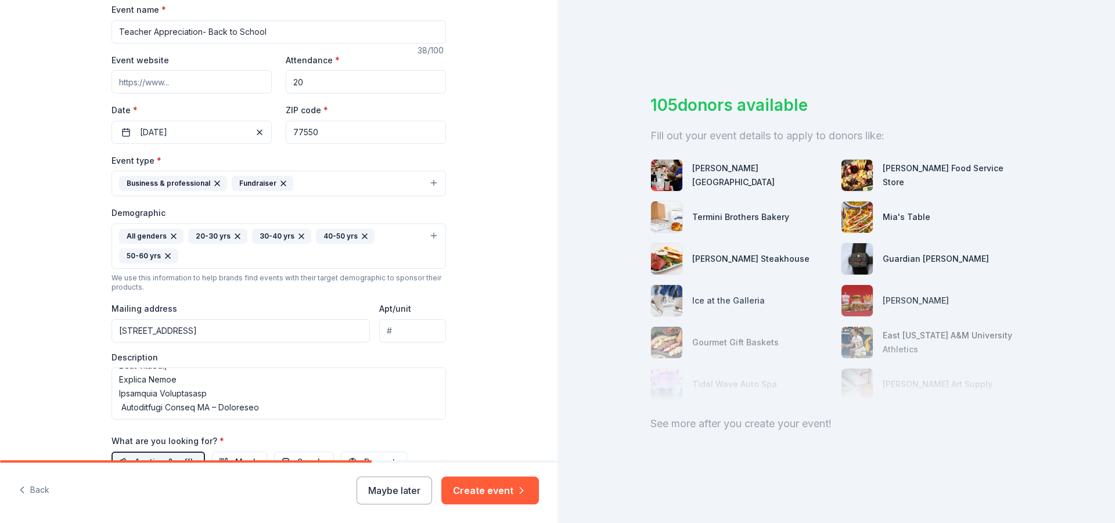
scroll to position [335, 0]
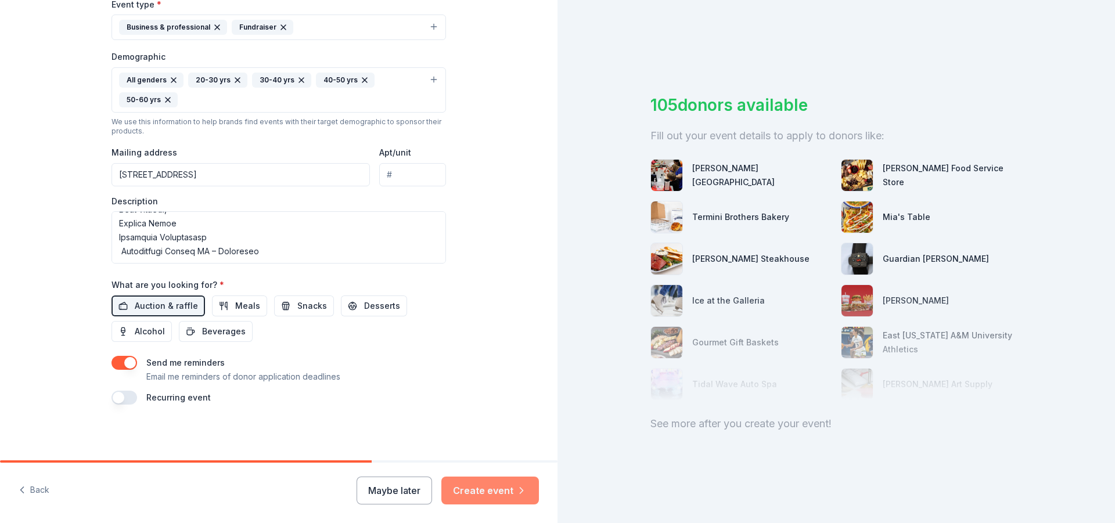
type input "20"
click at [483, 497] on button "Create event" at bounding box center [490, 491] width 98 height 28
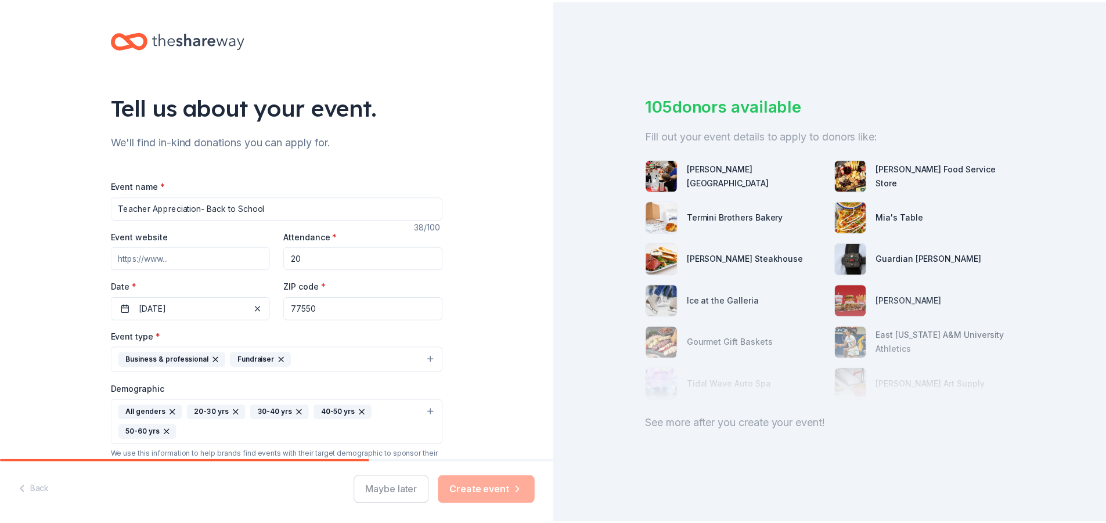
scroll to position [0, 0]
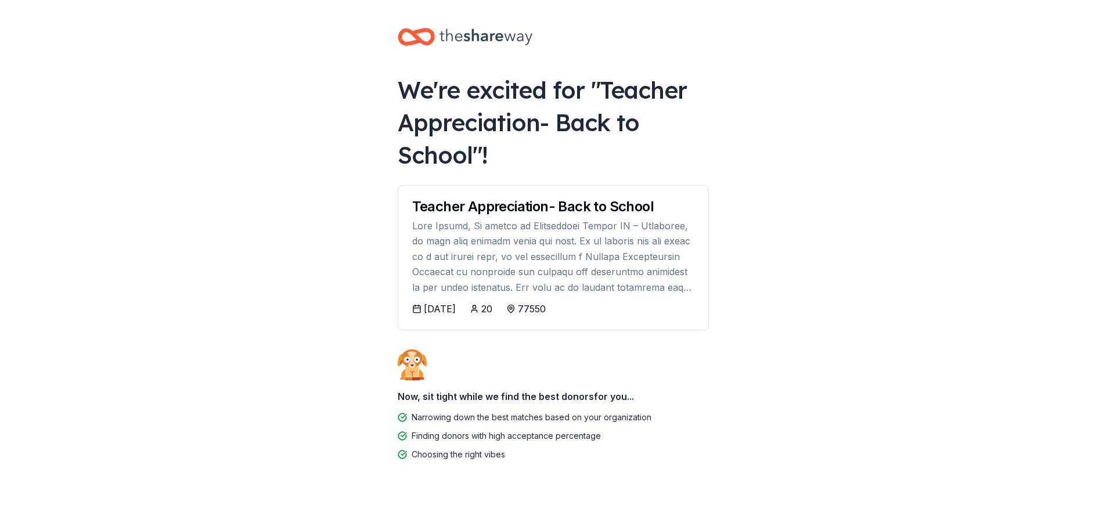
scroll to position [15, 0]
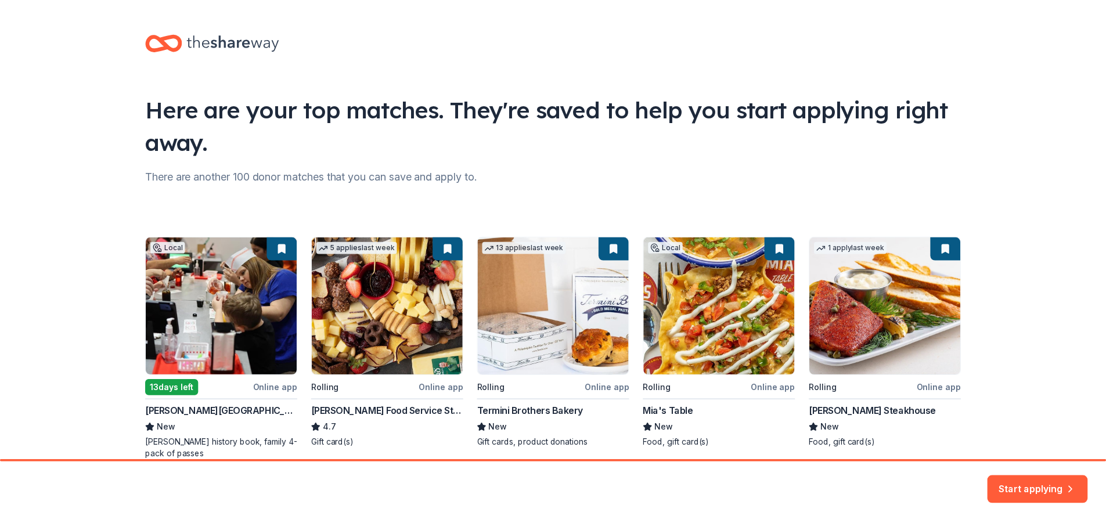
scroll to position [56, 0]
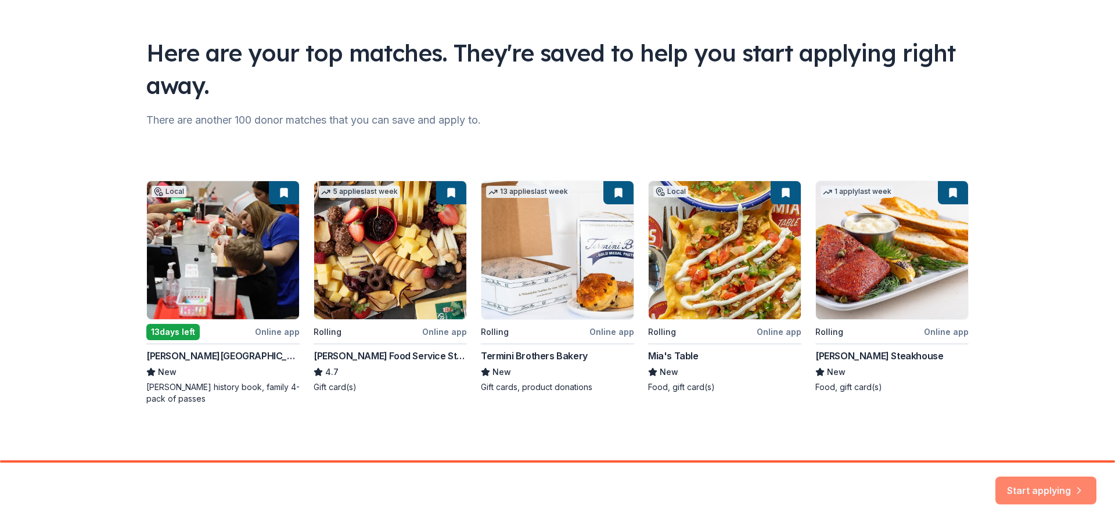
click at [1044, 488] on button "Start applying" at bounding box center [1045, 484] width 101 height 28
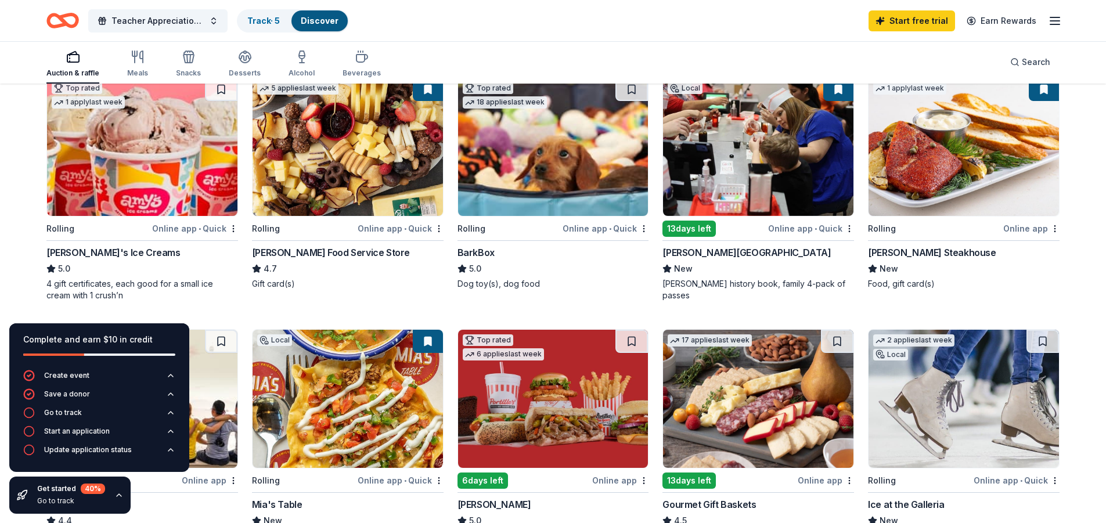
scroll to position [116, 0]
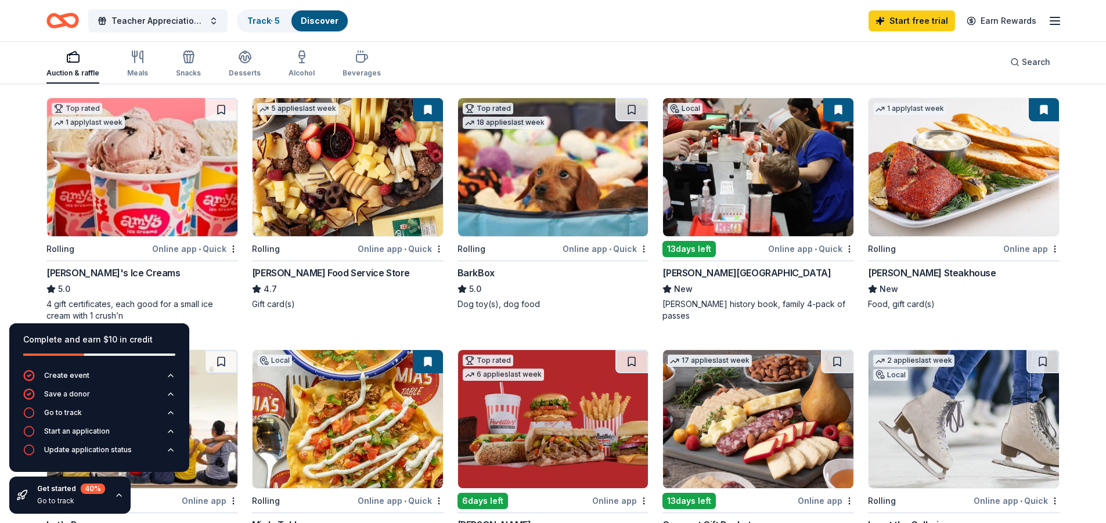
click at [920, 175] on img at bounding box center [964, 167] width 190 height 138
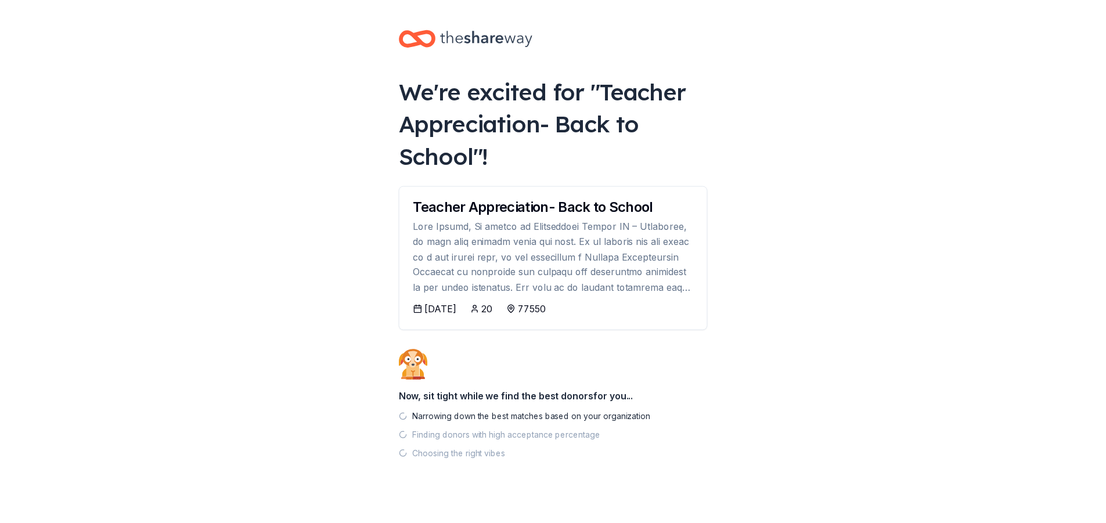
scroll to position [13, 0]
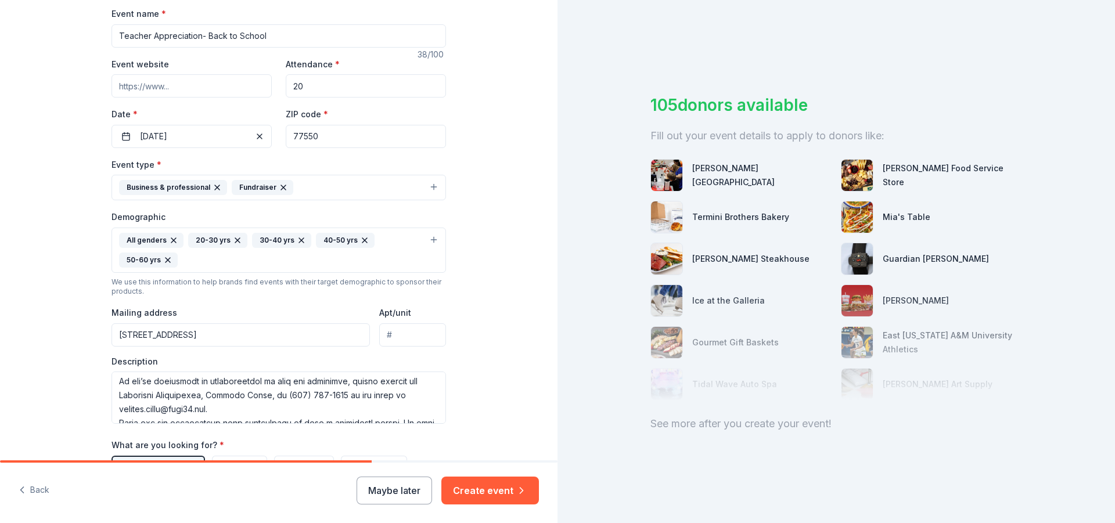
scroll to position [249, 0]
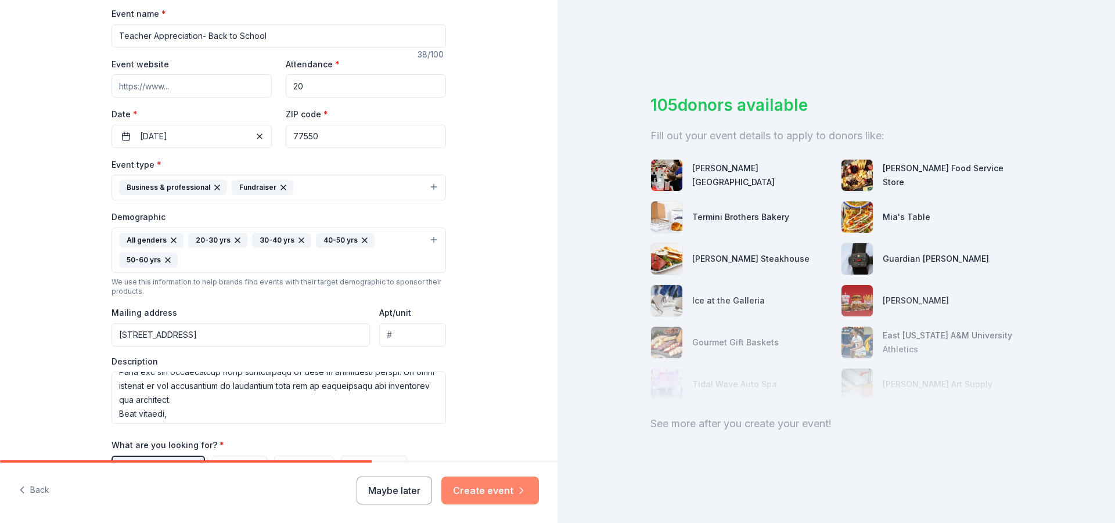
click at [496, 495] on button "Create event" at bounding box center [490, 491] width 98 height 28
click at [498, 487] on div "Maybe later Create event" at bounding box center [448, 491] width 182 height 28
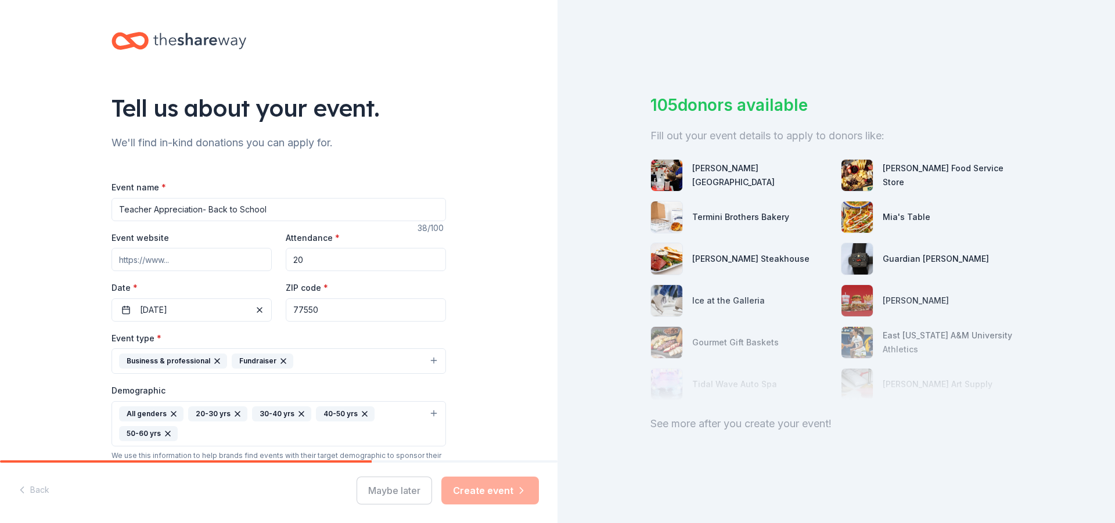
scroll to position [0, 0]
click at [326, 257] on input "20" at bounding box center [366, 260] width 160 height 23
click at [313, 308] on input "77550" at bounding box center [366, 310] width 160 height 23
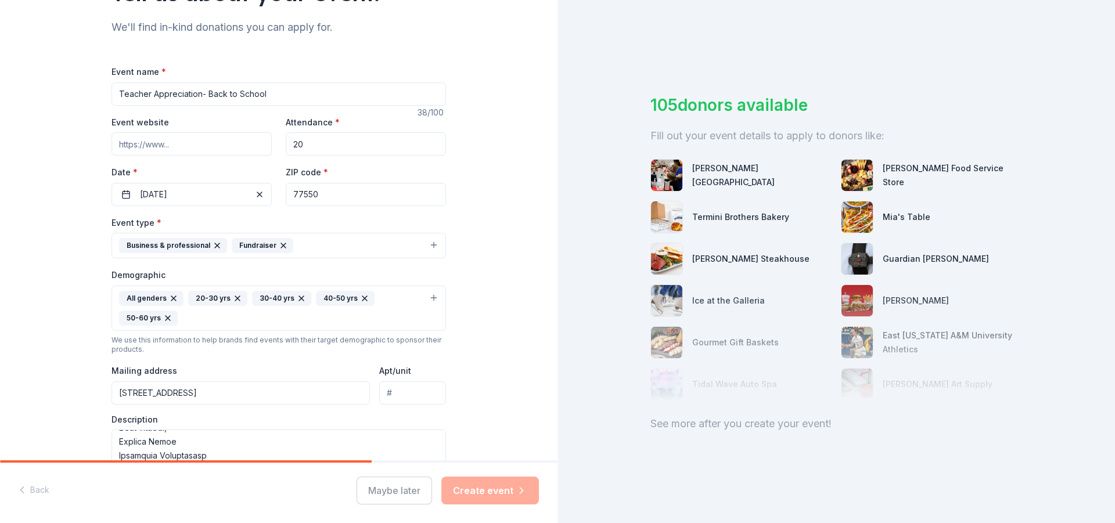
click at [483, 483] on div "Maybe later Create event" at bounding box center [448, 491] width 182 height 28
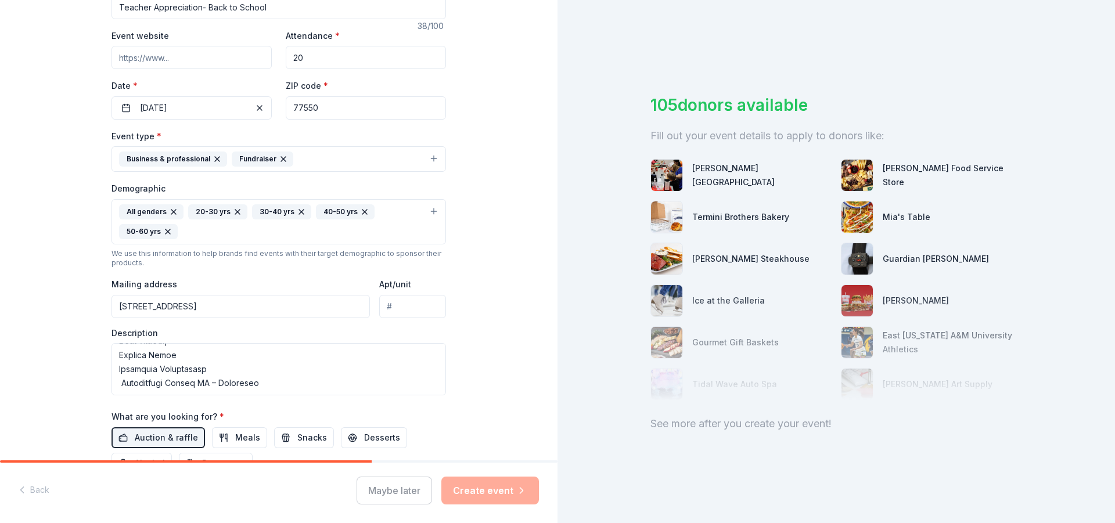
scroll to position [102, 0]
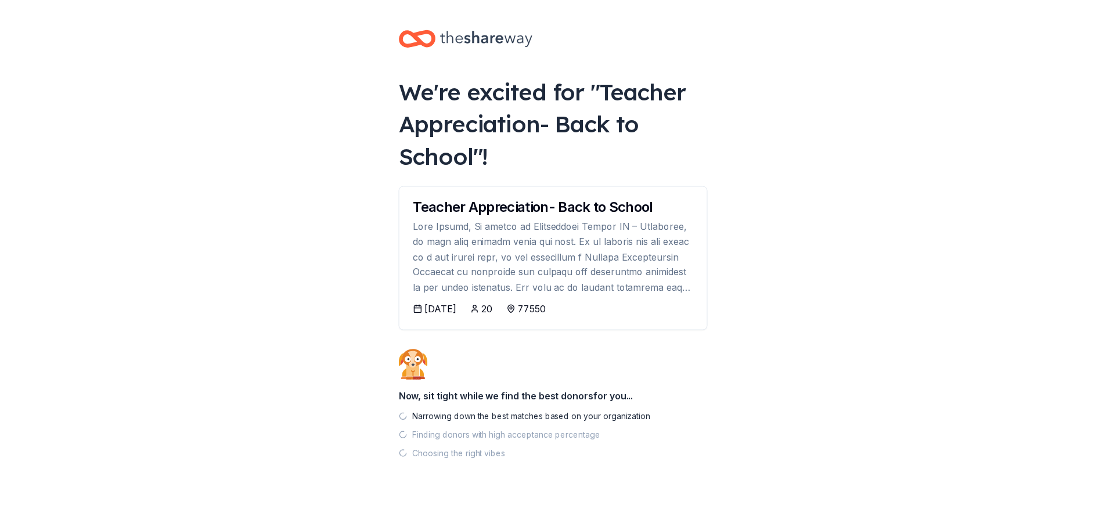
scroll to position [13, 0]
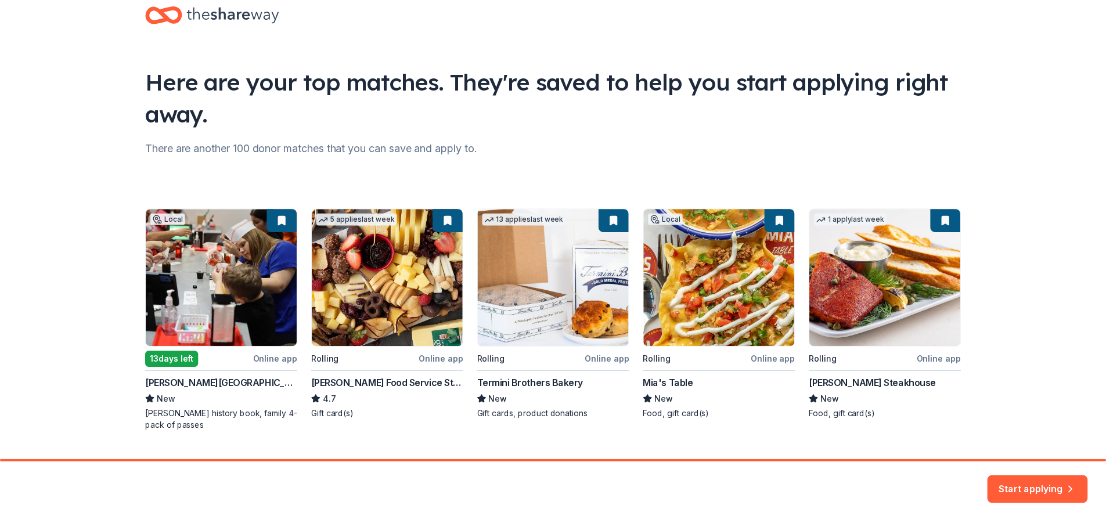
scroll to position [56, 0]
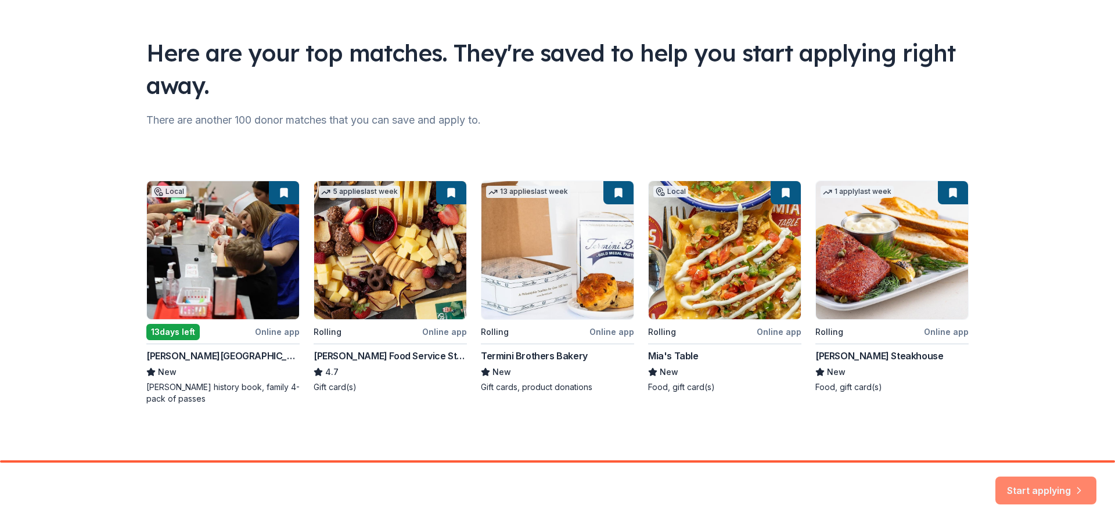
click at [1045, 482] on button "Start applying" at bounding box center [1045, 484] width 101 height 28
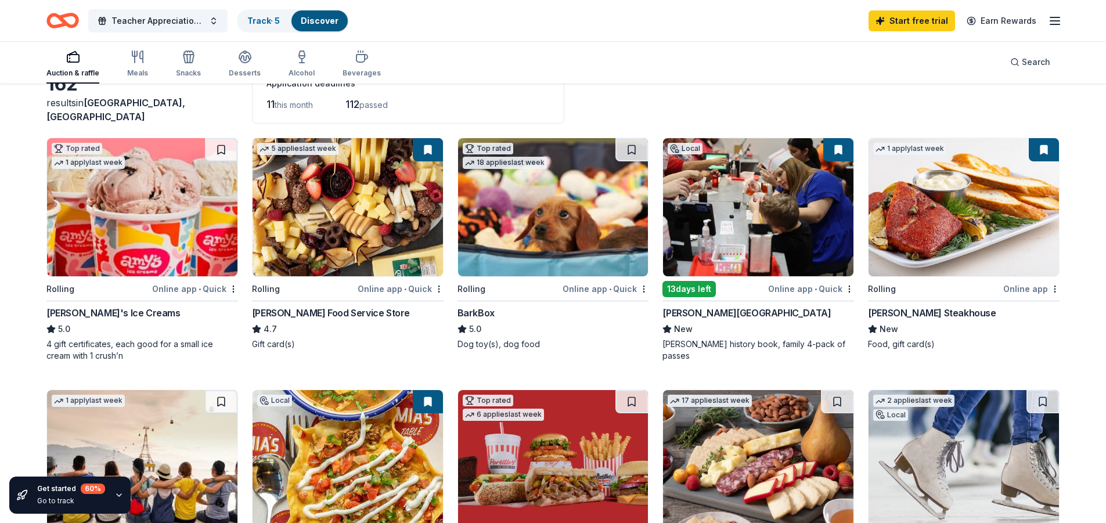
scroll to position [174, 0]
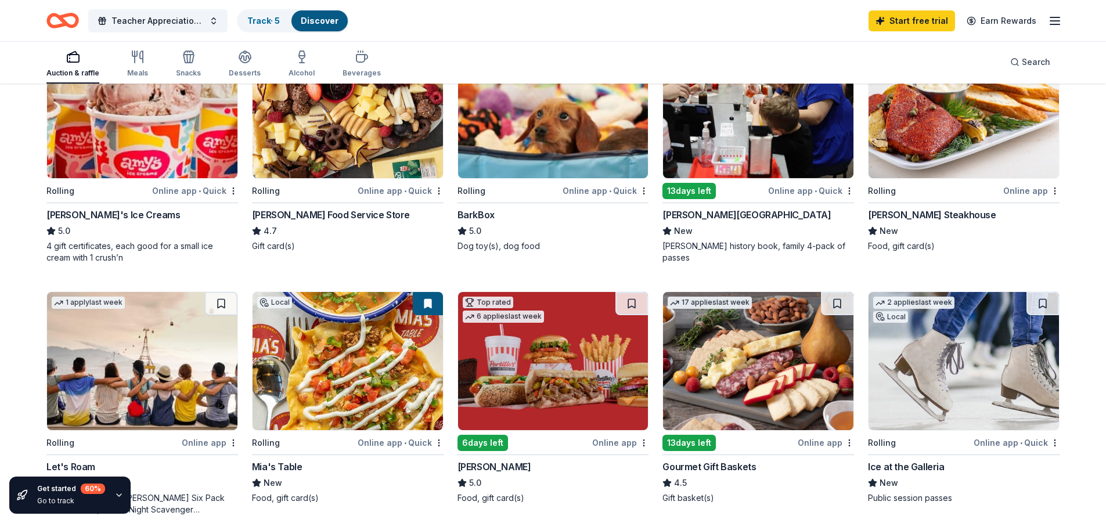
click at [953, 125] on img at bounding box center [964, 109] width 190 height 138
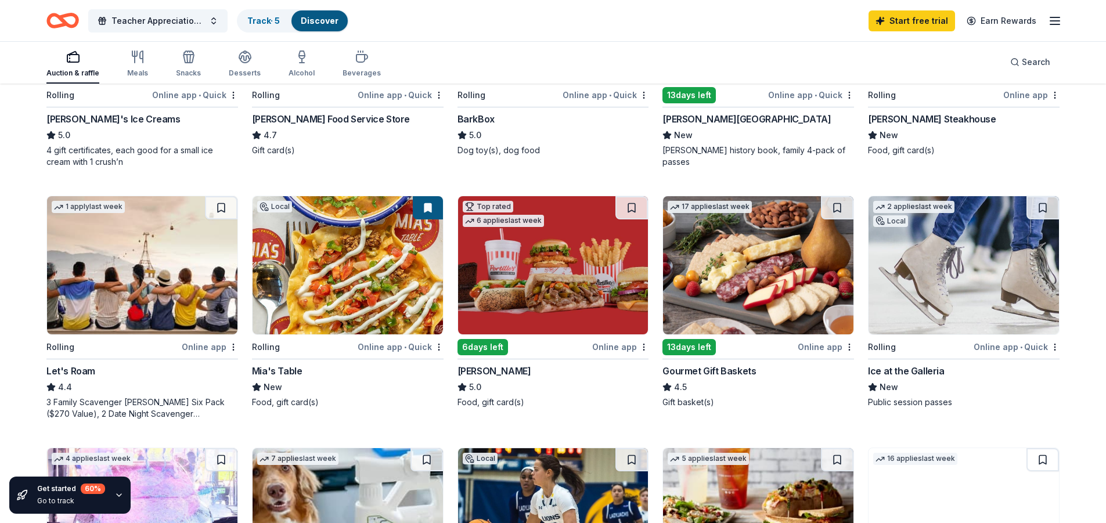
scroll to position [290, 0]
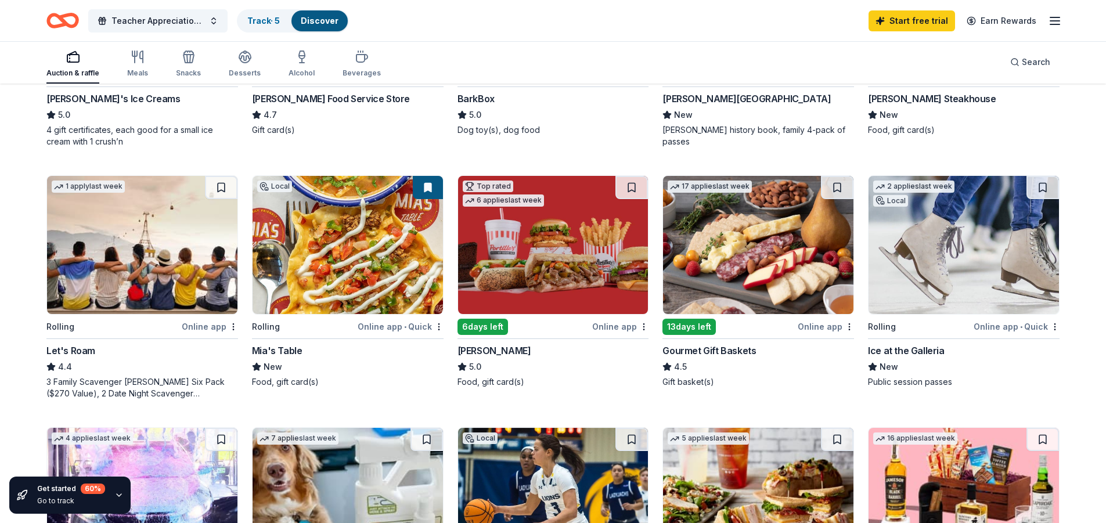
click at [592, 284] on img at bounding box center [553, 245] width 190 height 138
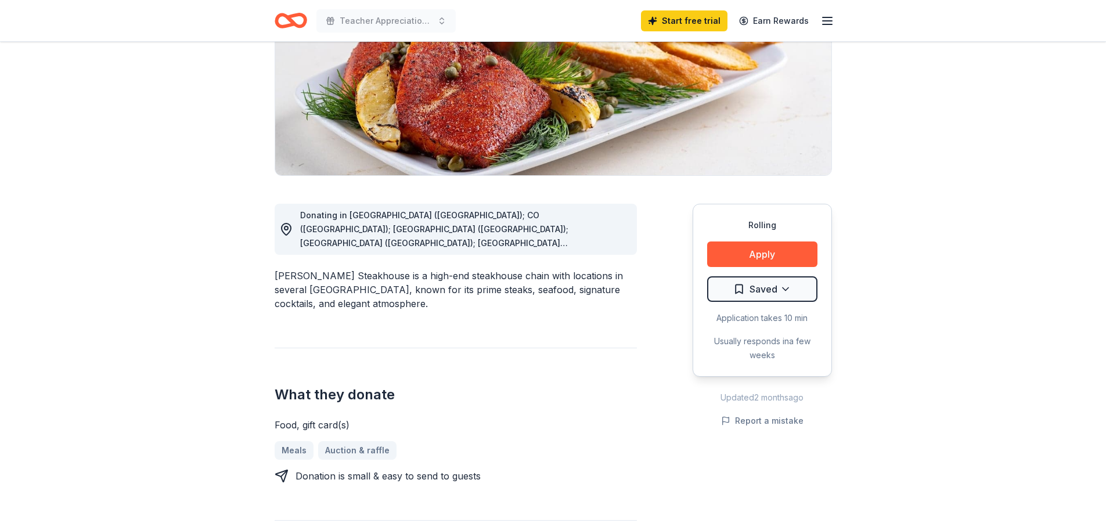
scroll to position [174, 0]
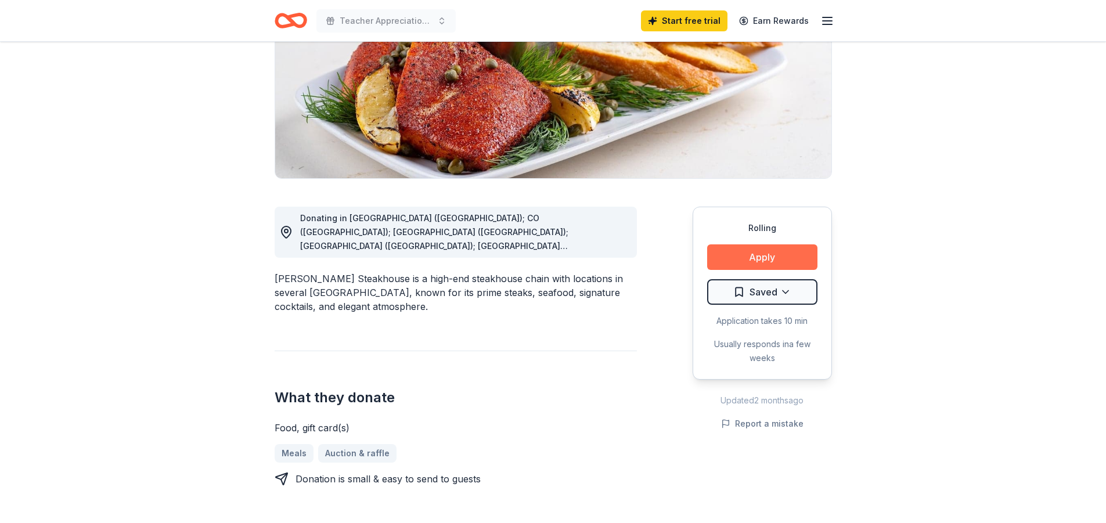
click at [777, 257] on button "Apply" at bounding box center [762, 258] width 110 height 26
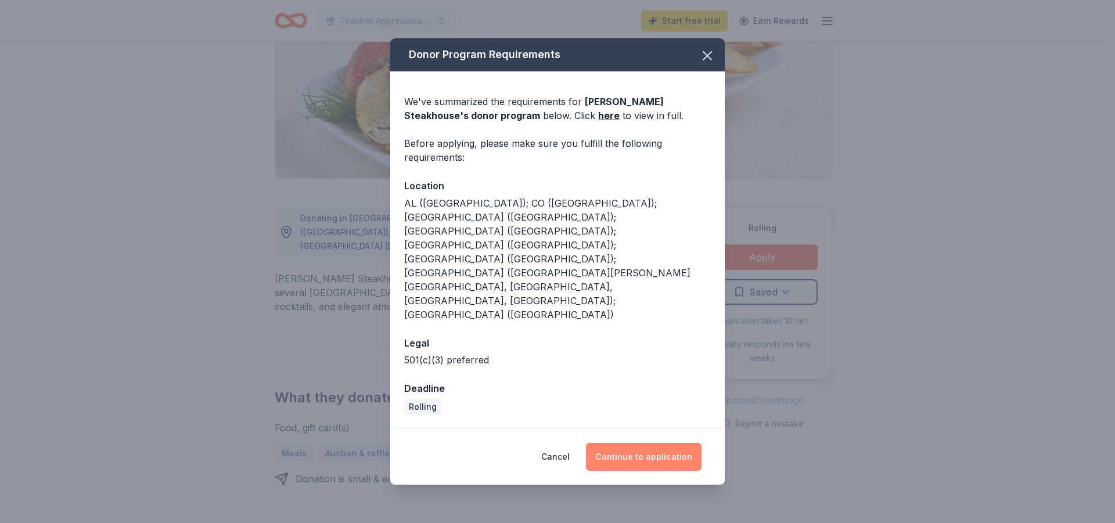
click at [659, 443] on button "Continue to application" at bounding box center [644, 457] width 116 height 28
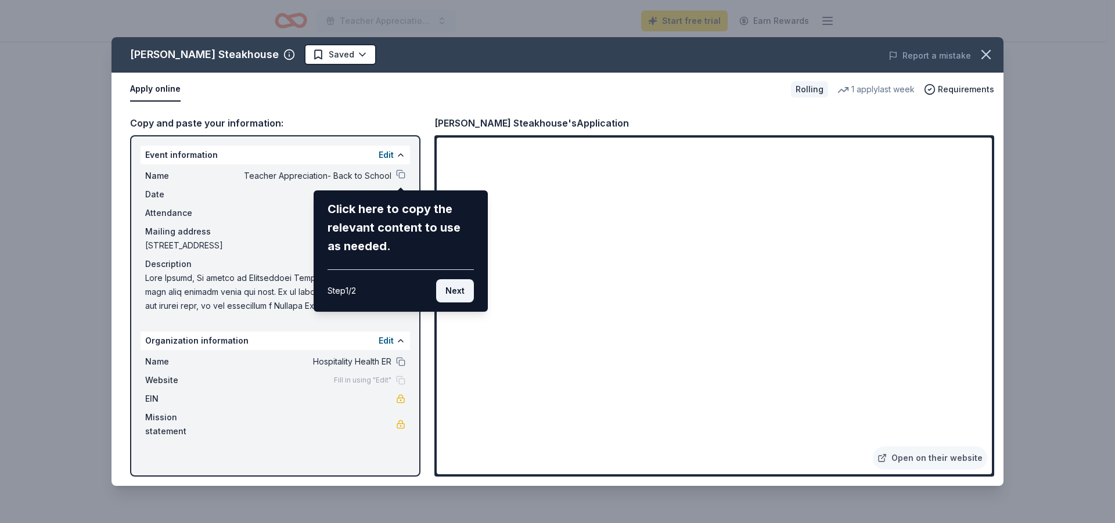
click at [454, 289] on button "Next" at bounding box center [455, 290] width 38 height 23
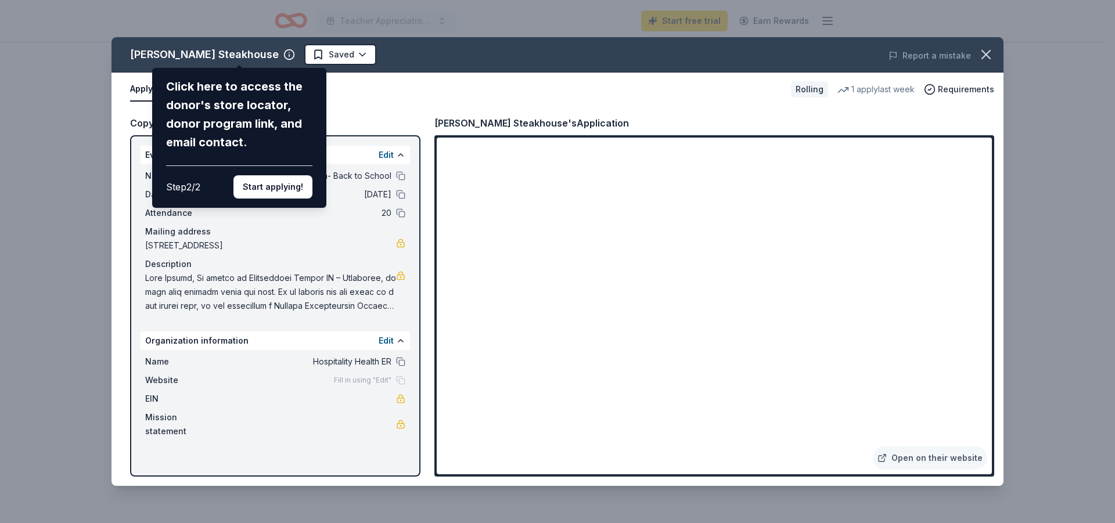
click at [243, 239] on div "Perry's Steakhouse Click here to access the donor's store locator, donor progra…" at bounding box center [558, 261] width 892 height 449
click at [202, 276] on div "Perry's Steakhouse Click here to access the donor's store locator, donor progra…" at bounding box center [558, 261] width 892 height 449
click at [396, 274] on div "Perry's Steakhouse Click here to access the donor's store locator, donor progra…" at bounding box center [558, 261] width 892 height 449
click at [988, 54] on icon "button" at bounding box center [986, 54] width 16 height 16
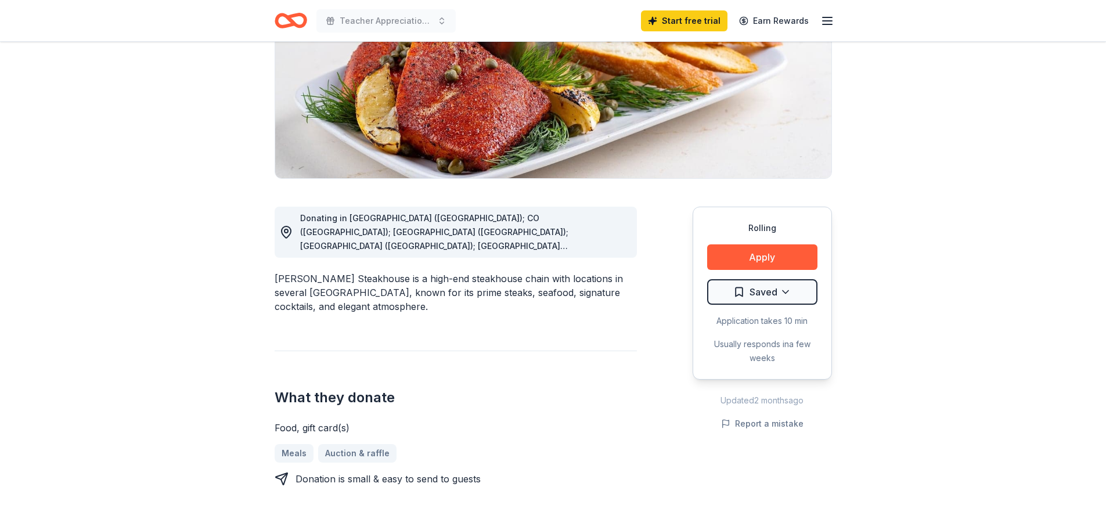
scroll to position [0, 0]
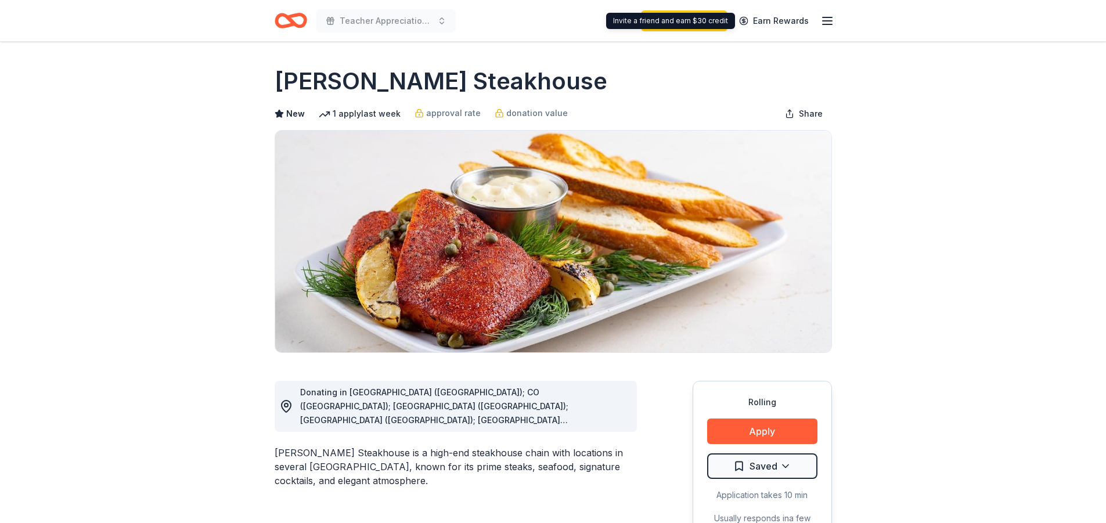
click at [832, 16] on icon "button" at bounding box center [828, 21] width 14 height 14
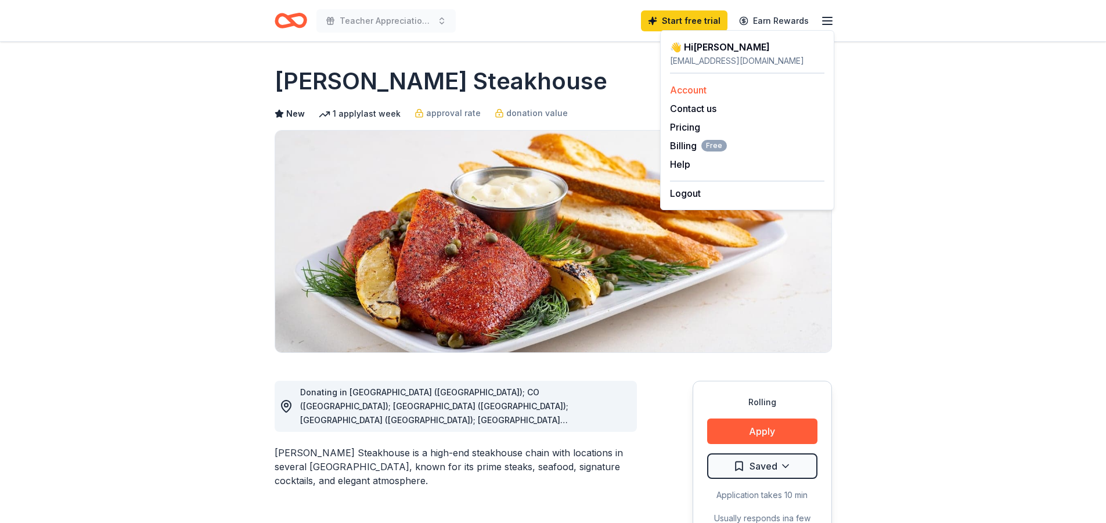
click at [698, 85] on link "Account" at bounding box center [688, 90] width 37 height 12
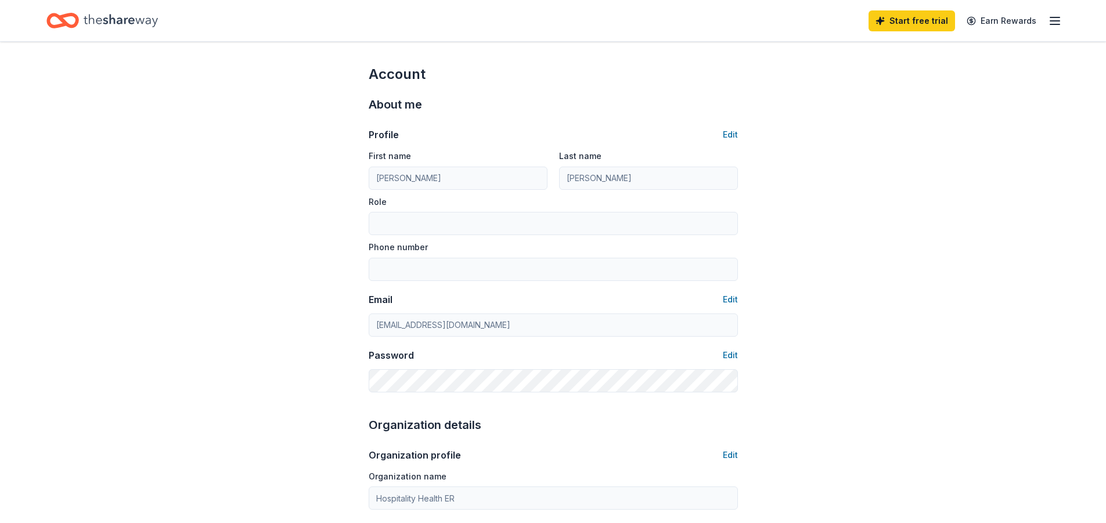
click at [1058, 24] on line "button" at bounding box center [1055, 24] width 9 height 0
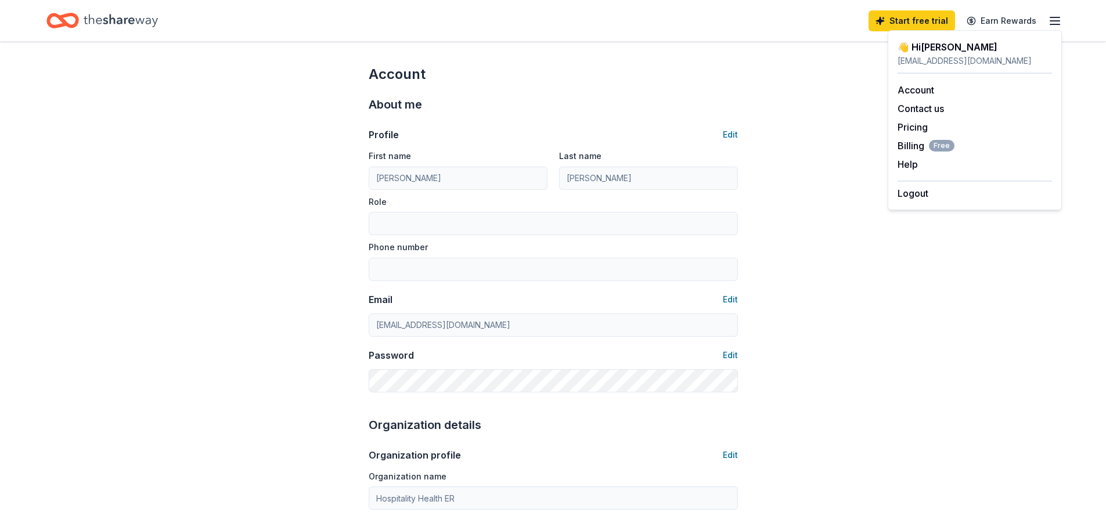
click at [995, 57] on div "jessicafoltzhher@gmail.com" at bounding box center [975, 61] width 154 height 14
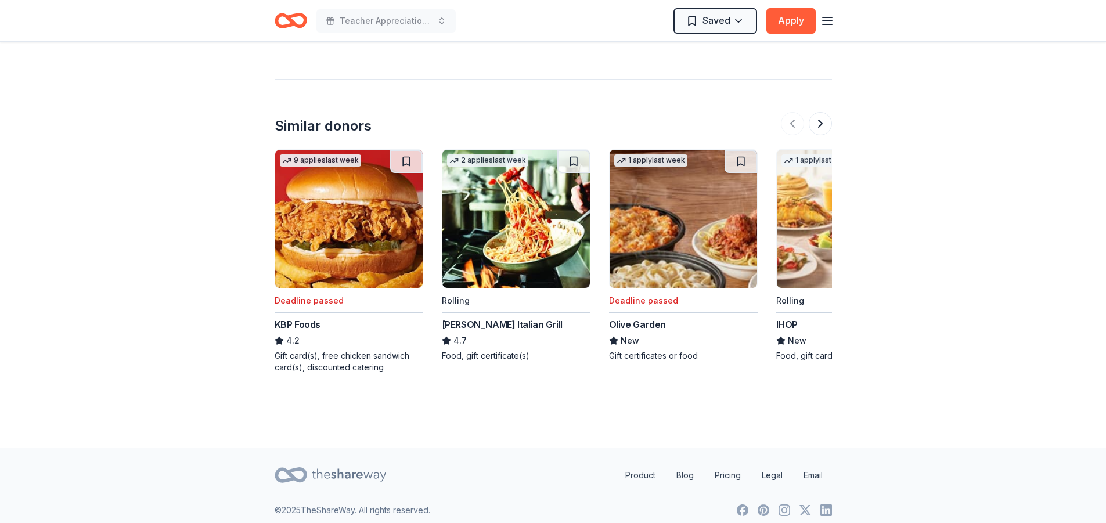
scroll to position [1196, 0]
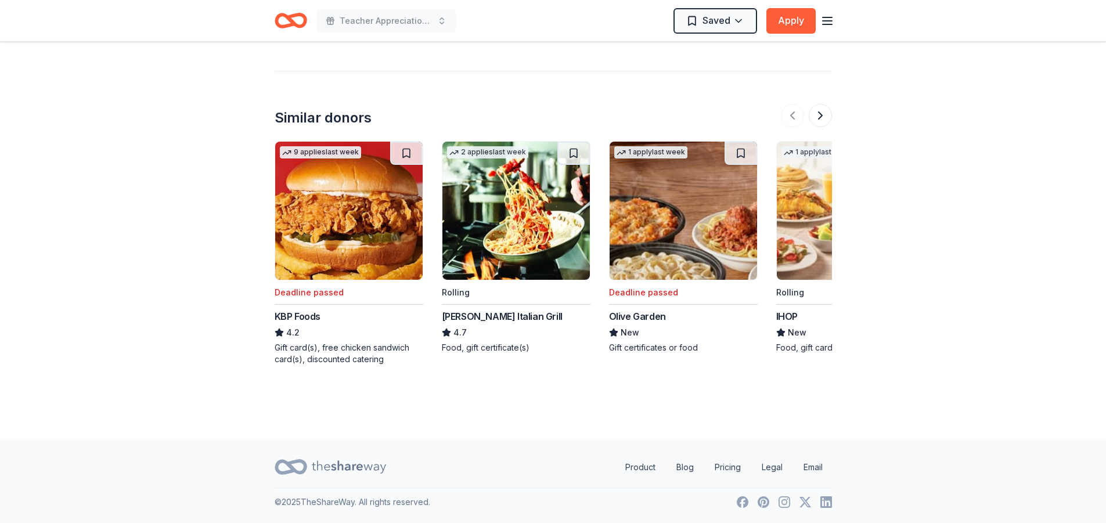
click at [508, 237] on img at bounding box center [517, 211] width 148 height 138
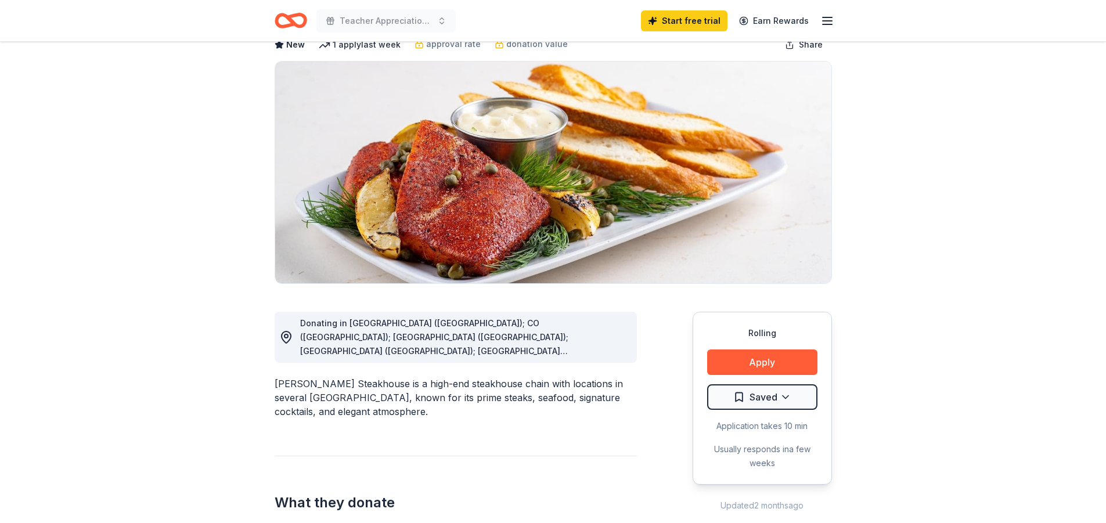
scroll to position [58, 0]
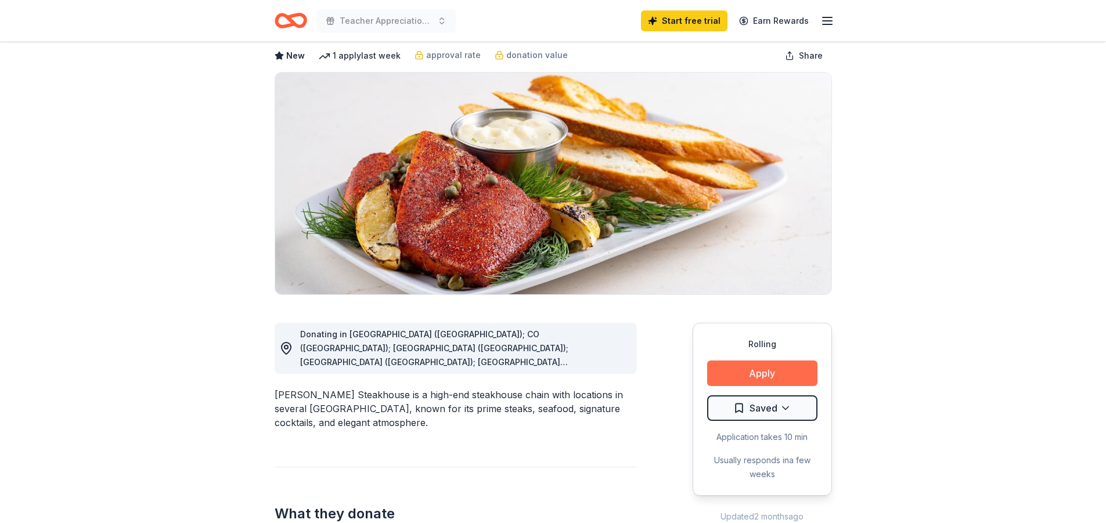
click at [759, 372] on button "Apply" at bounding box center [762, 374] width 110 height 26
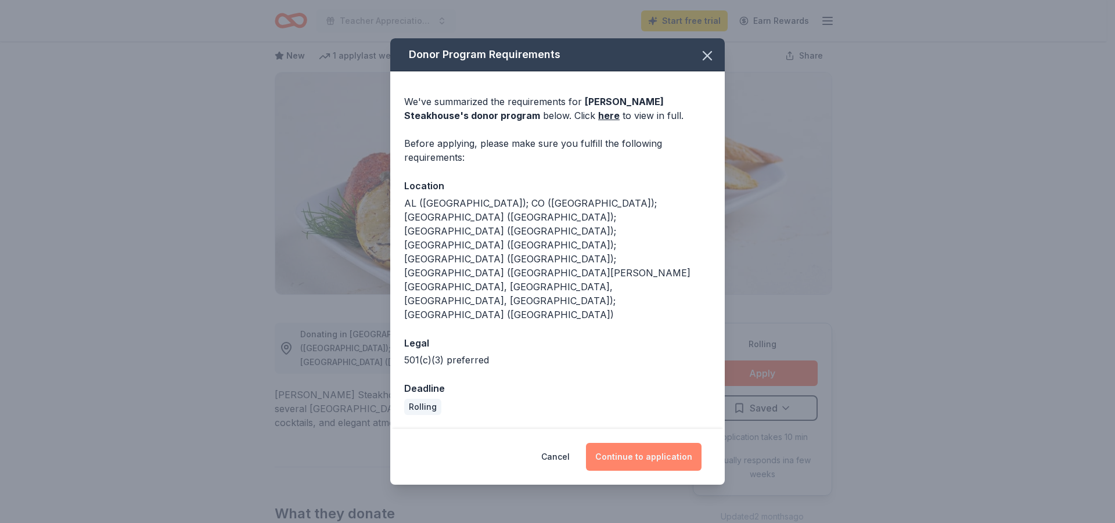
click at [642, 443] on button "Continue to application" at bounding box center [644, 457] width 116 height 28
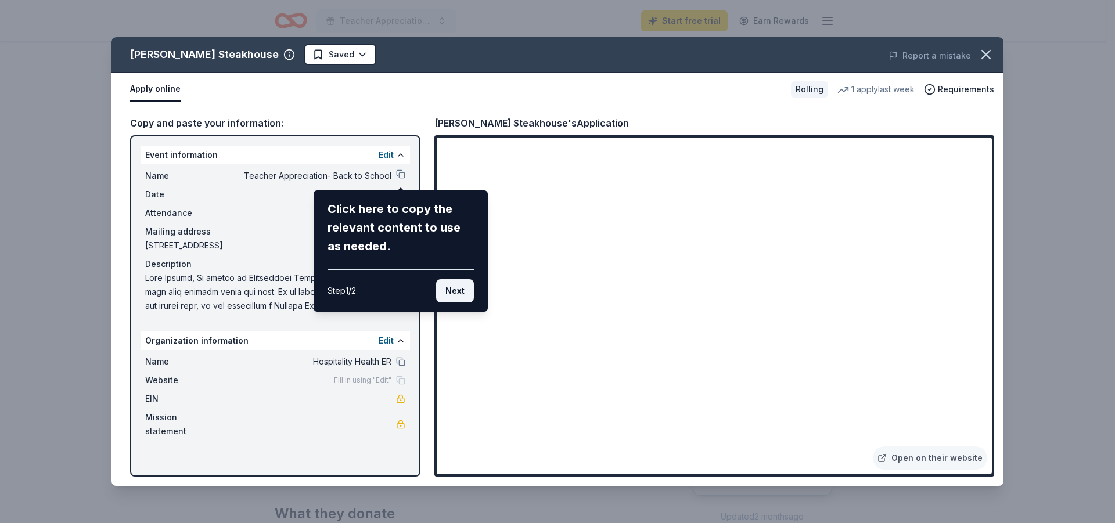
click at [445, 289] on button "Next" at bounding box center [455, 290] width 38 height 23
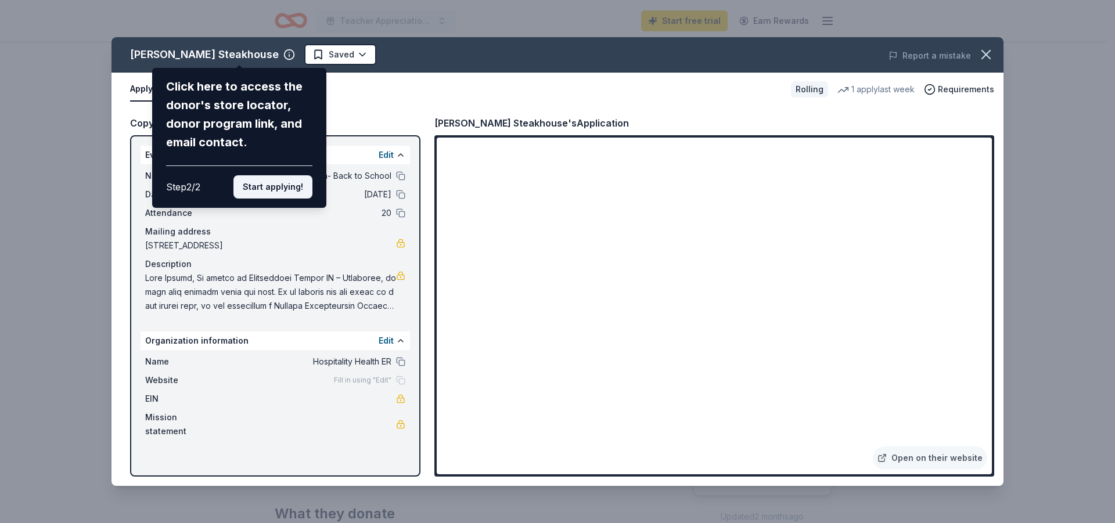
click at [275, 187] on button "Start applying!" at bounding box center [272, 186] width 79 height 23
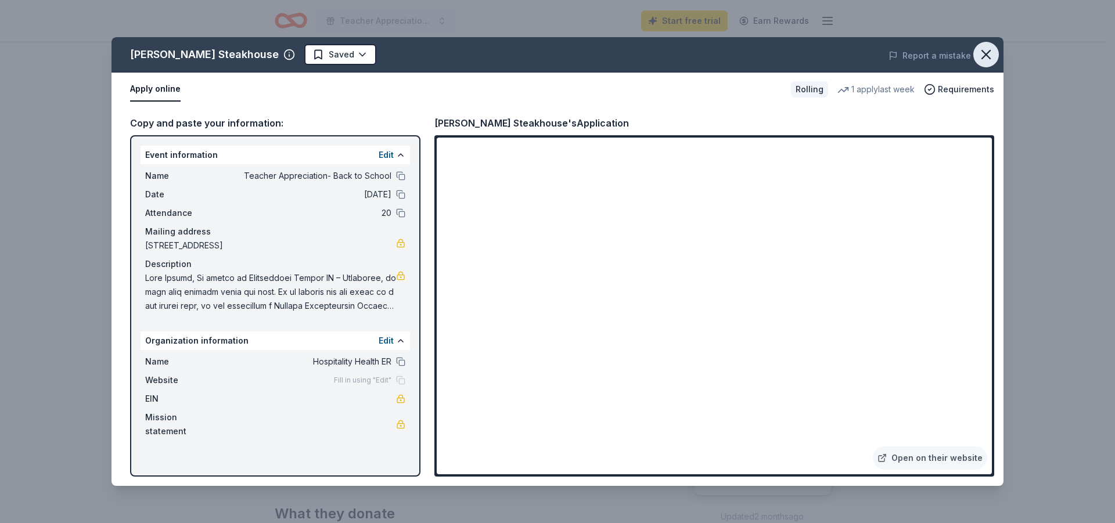
click at [988, 49] on icon "button" at bounding box center [986, 54] width 16 height 16
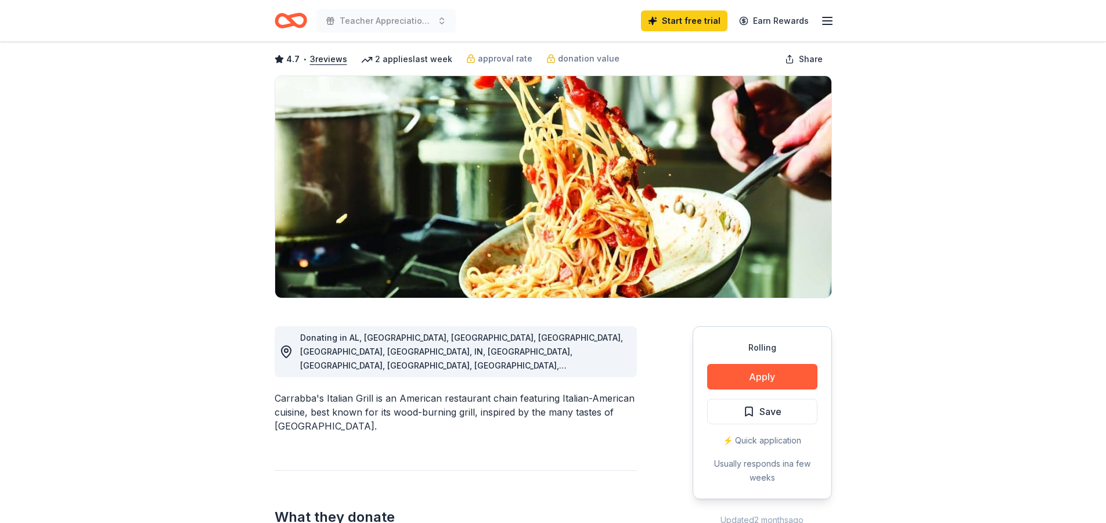
scroll to position [116, 0]
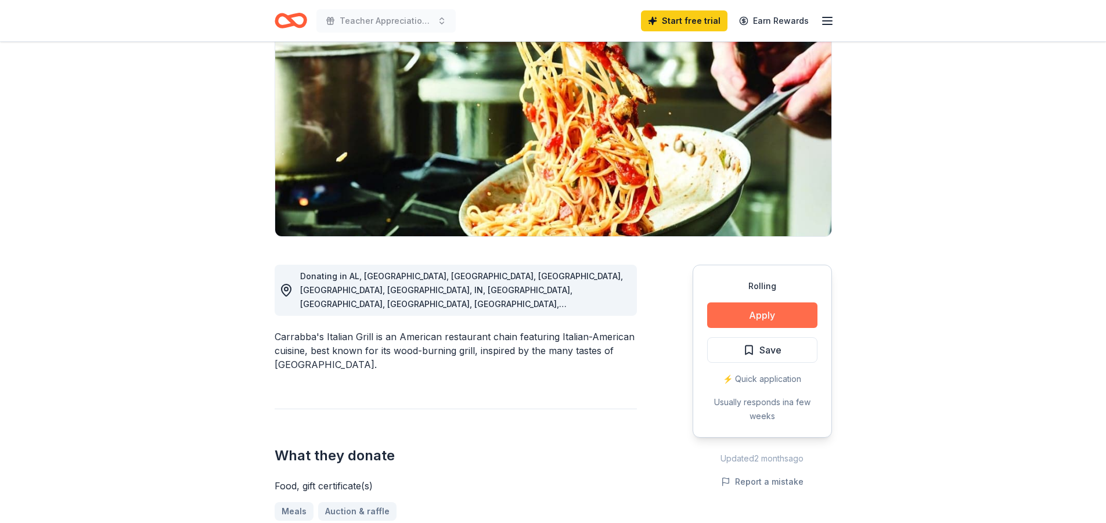
click at [788, 319] on button "Apply" at bounding box center [762, 316] width 110 height 26
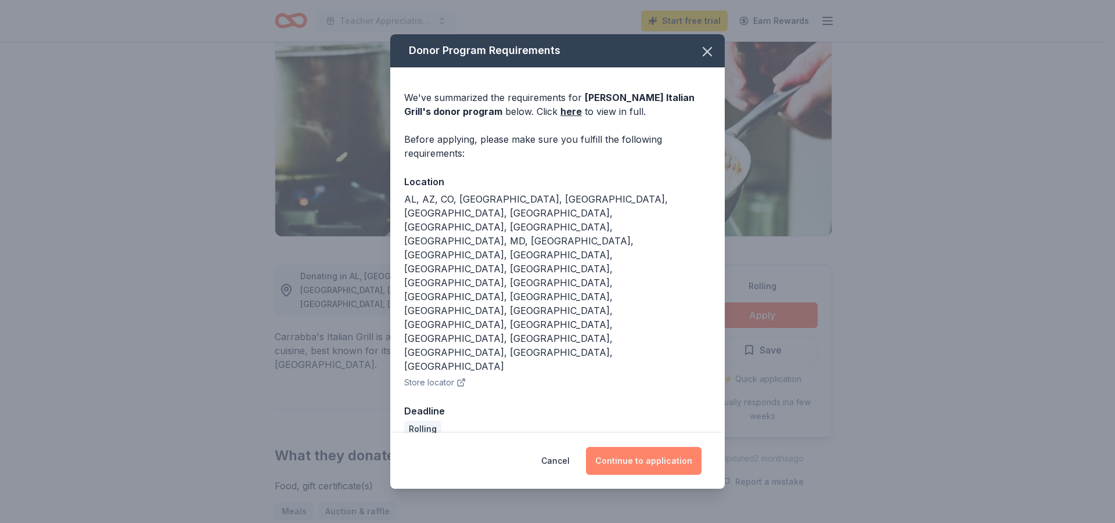
click at [656, 447] on button "Continue to application" at bounding box center [644, 461] width 116 height 28
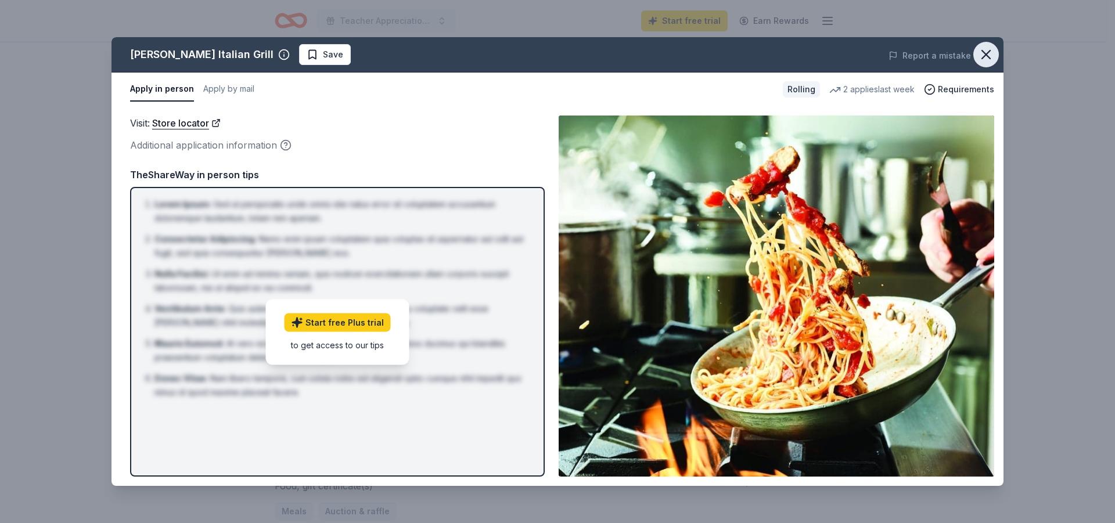
click at [987, 53] on icon "button" at bounding box center [986, 54] width 16 height 16
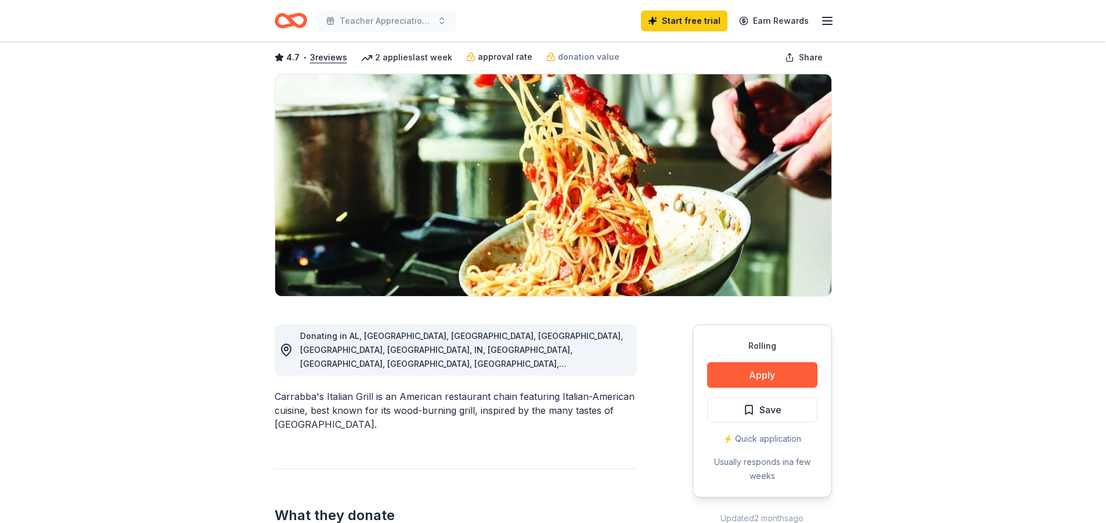
scroll to position [0, 0]
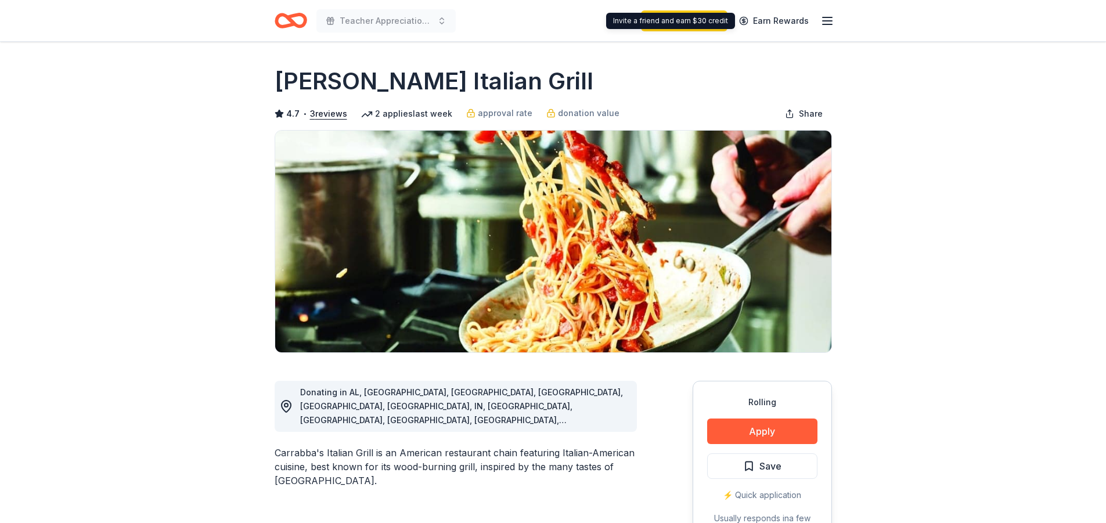
click at [838, 19] on div "Teacher Appreciation- Back to School Start free trial Earn Rewards" at bounding box center [553, 20] width 595 height 41
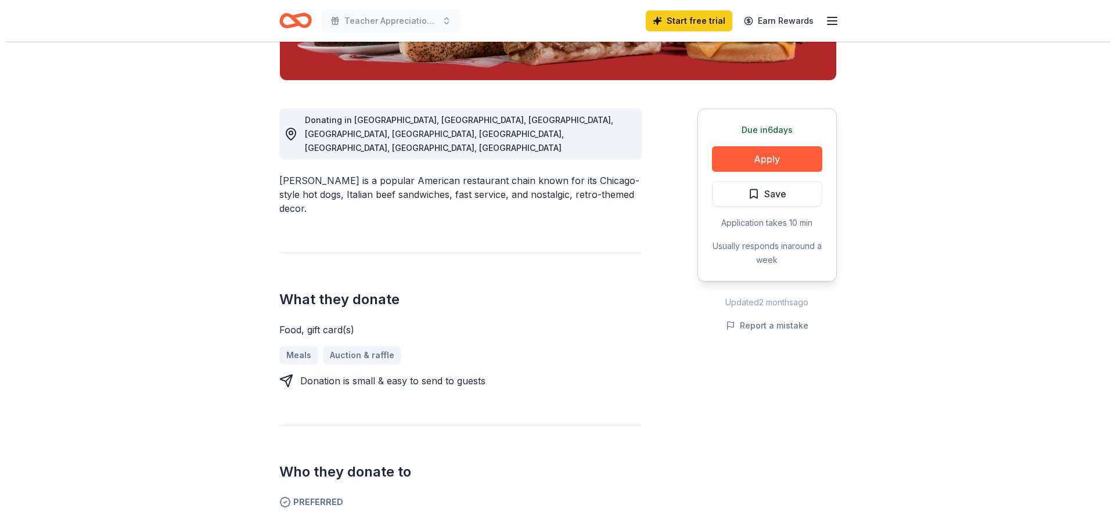
scroll to position [290, 0]
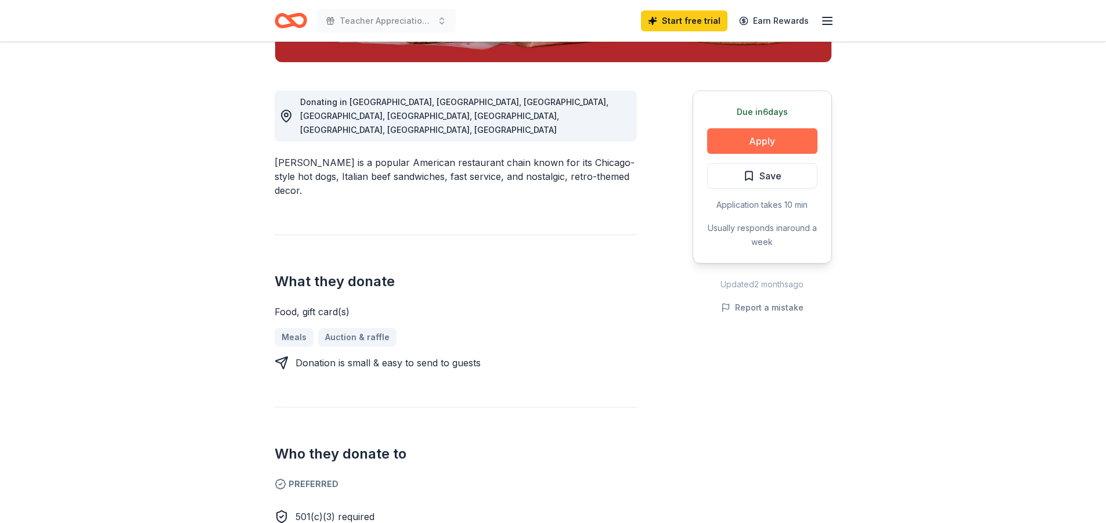
click at [757, 136] on button "Apply" at bounding box center [762, 141] width 110 height 26
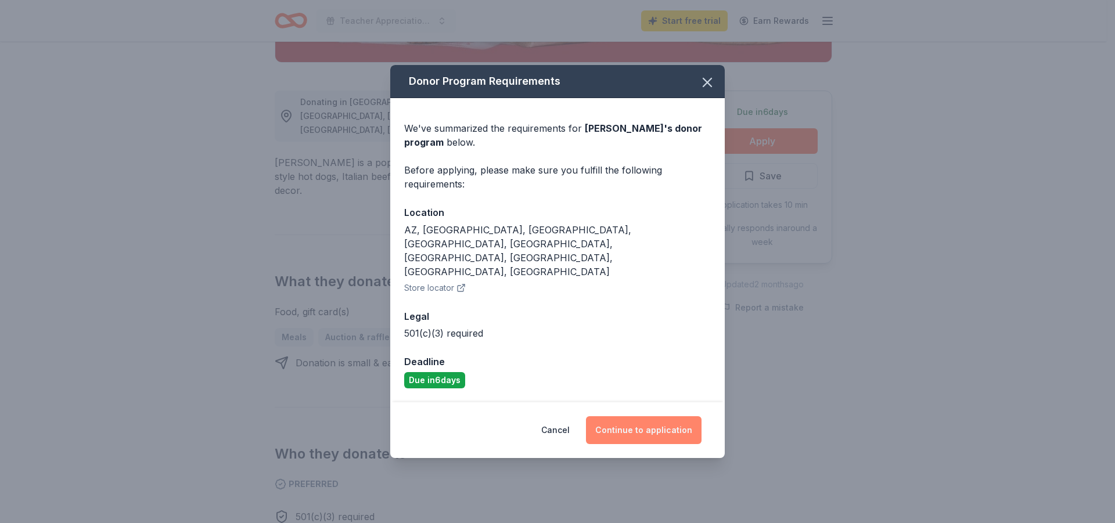
click at [640, 416] on button "Continue to application" at bounding box center [644, 430] width 116 height 28
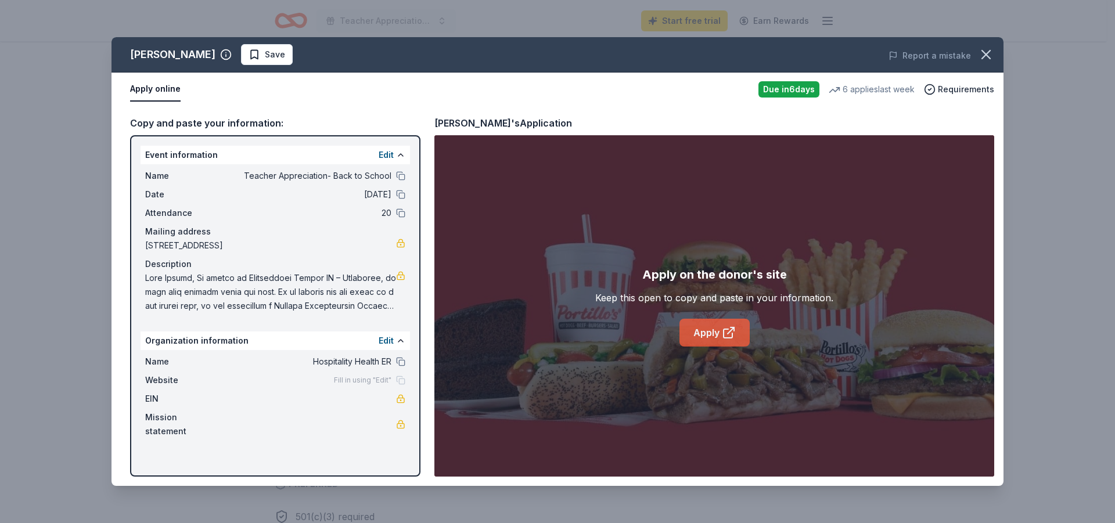
click at [706, 339] on link "Apply" at bounding box center [715, 333] width 70 height 28
